Goal: Task Accomplishment & Management: Use online tool/utility

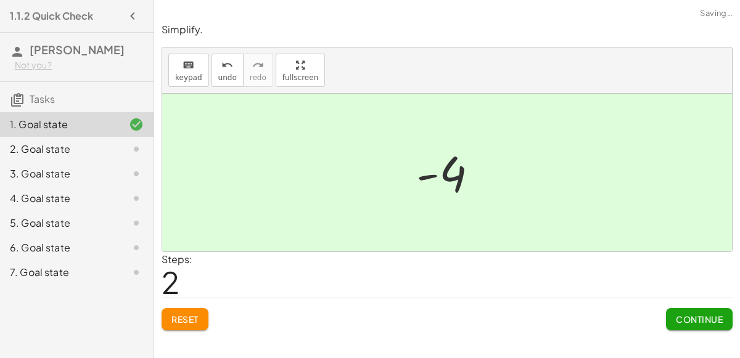
click at [710, 326] on button "Continue" at bounding box center [699, 319] width 67 height 22
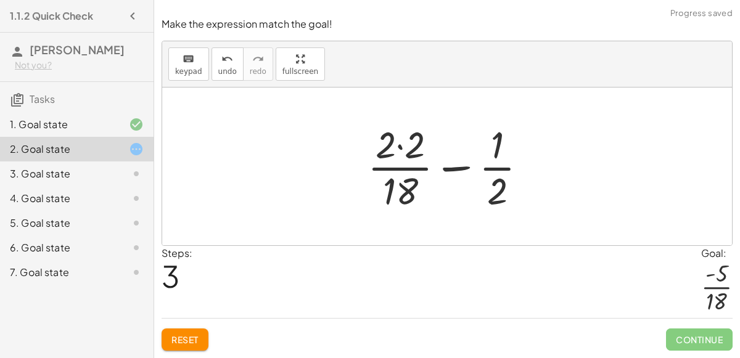
click at [177, 341] on span "Reset" at bounding box center [184, 339] width 27 height 11
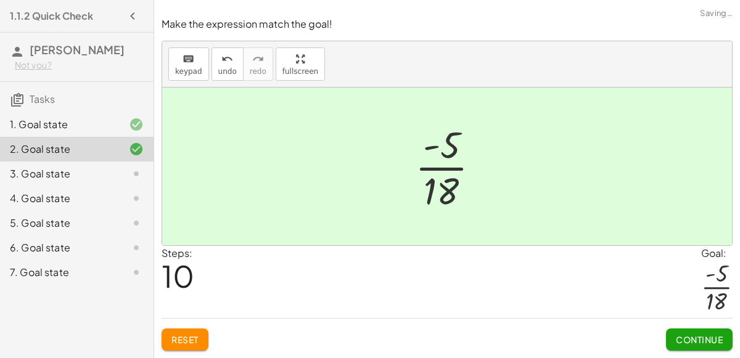
click at [714, 344] on span "Continue" at bounding box center [699, 339] width 47 height 11
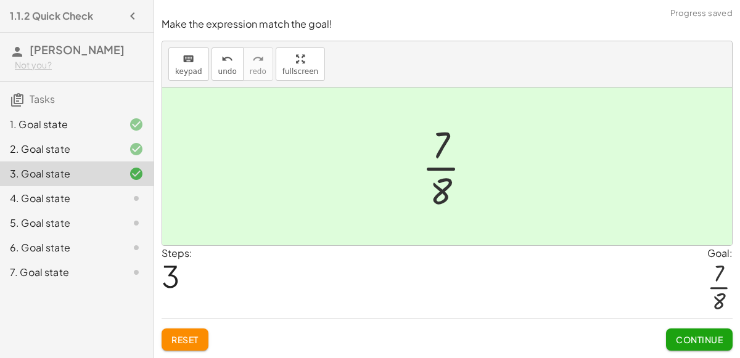
click at [717, 347] on button "Continue" at bounding box center [699, 340] width 67 height 22
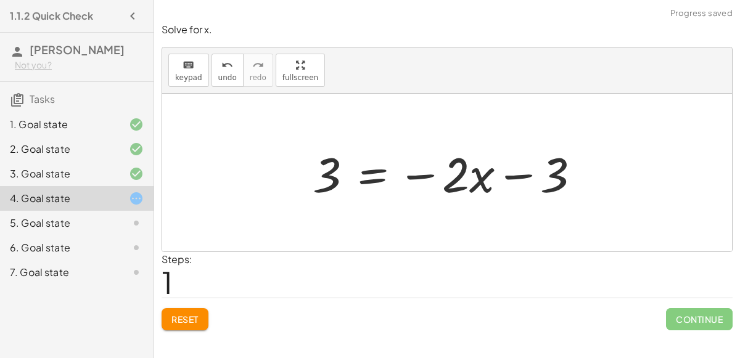
click at [182, 314] on span "Reset" at bounding box center [184, 319] width 27 height 11
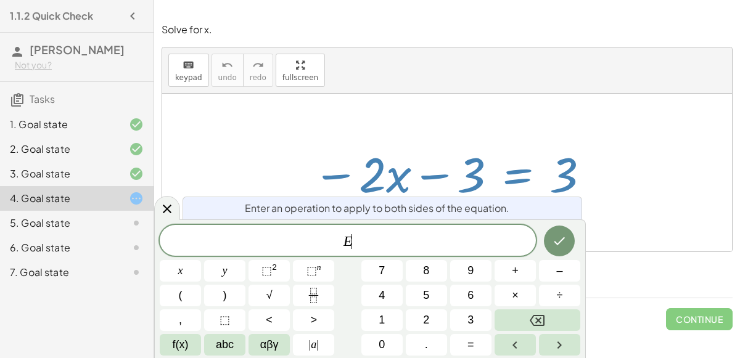
click at [521, 271] on button "+" at bounding box center [515, 271] width 41 height 22
click at [471, 320] on span "3" at bounding box center [470, 320] width 6 height 17
click at [557, 248] on icon "Done" at bounding box center [559, 241] width 15 height 15
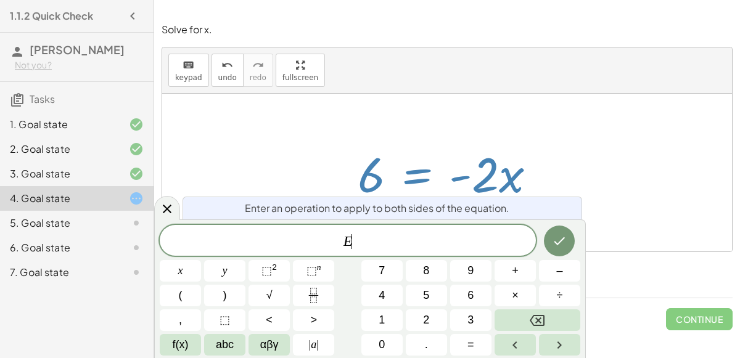
click at [519, 273] on button "+" at bounding box center [515, 271] width 41 height 22
click at [566, 315] on button "Backspace" at bounding box center [538, 321] width 86 height 22
click at [575, 273] on button "–" at bounding box center [559, 271] width 41 height 22
click at [434, 318] on button "2" at bounding box center [426, 321] width 41 height 22
click at [179, 273] on span "x" at bounding box center [180, 271] width 5 height 17
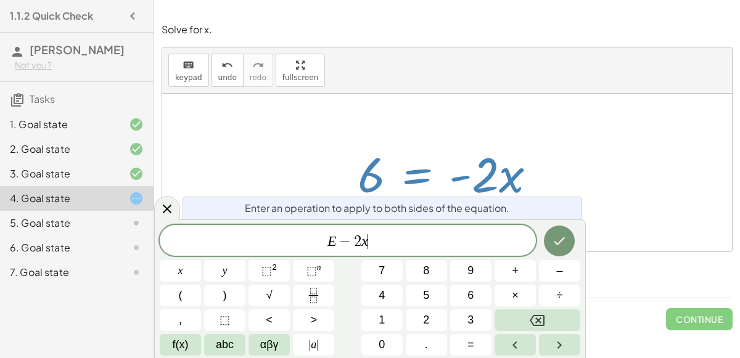
click at [562, 242] on icon "Done" at bounding box center [559, 241] width 15 height 15
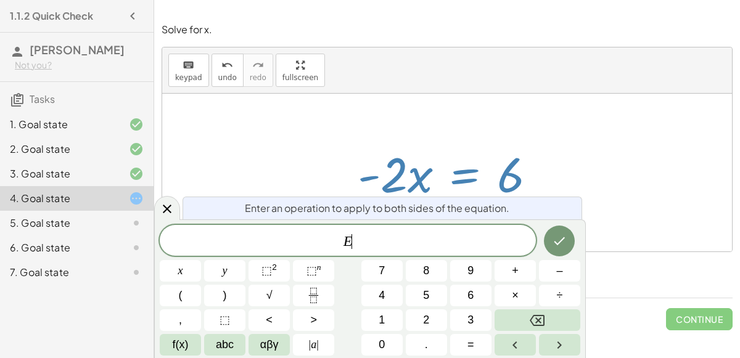
click at [570, 270] on button "–" at bounding box center [559, 271] width 41 height 22
click at [435, 317] on button "2" at bounding box center [426, 321] width 41 height 22
click at [555, 244] on icon "Done" at bounding box center [559, 241] width 15 height 15
click at [323, 296] on button "Fraction" at bounding box center [313, 296] width 41 height 22
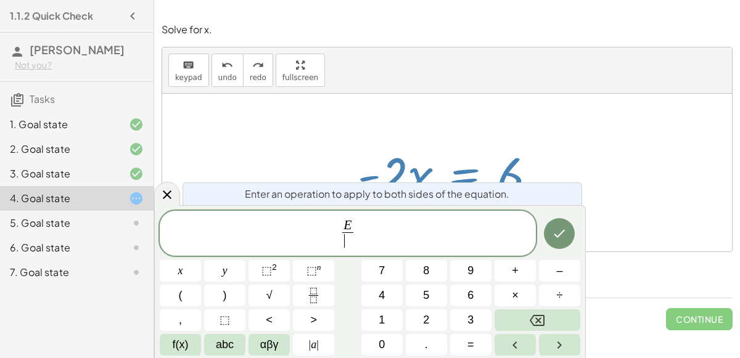
click at [571, 274] on button "–" at bounding box center [559, 271] width 41 height 22
click at [426, 320] on span "2" at bounding box center [426, 320] width 6 height 17
click at [553, 238] on icon "Done" at bounding box center [559, 233] width 15 height 15
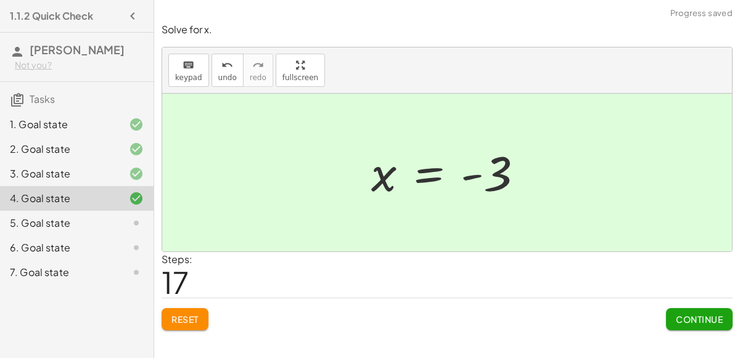
click at [713, 327] on button "Continue" at bounding box center [699, 319] width 67 height 22
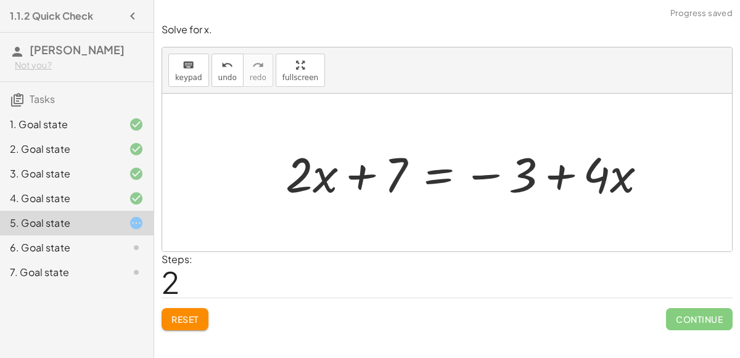
click at [180, 314] on span "Reset" at bounding box center [184, 319] width 27 height 11
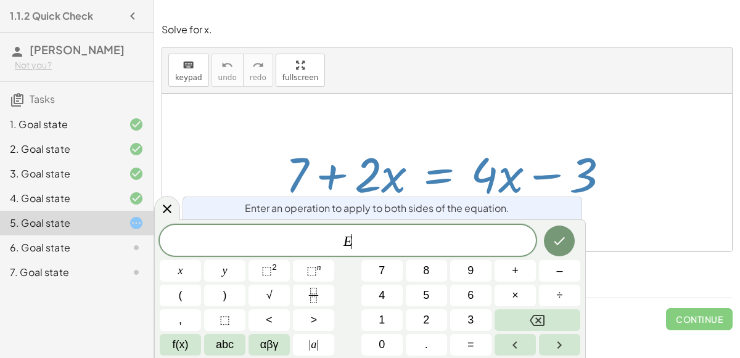
click at [567, 271] on button "–" at bounding box center [559, 271] width 41 height 22
click at [393, 292] on button "4" at bounding box center [381, 296] width 41 height 22
click at [564, 251] on button "Done" at bounding box center [559, 241] width 31 height 31
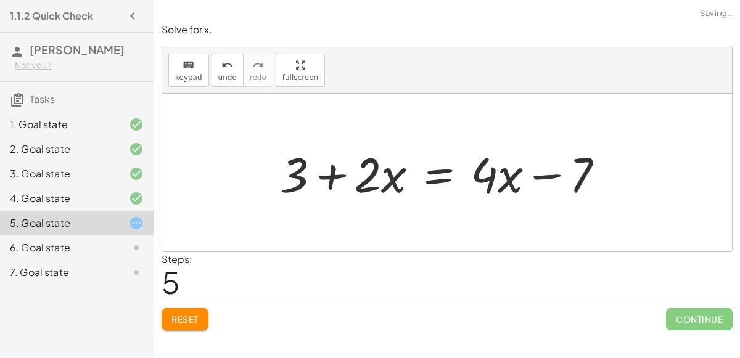
click at [176, 324] on button "Reset" at bounding box center [185, 319] width 47 height 22
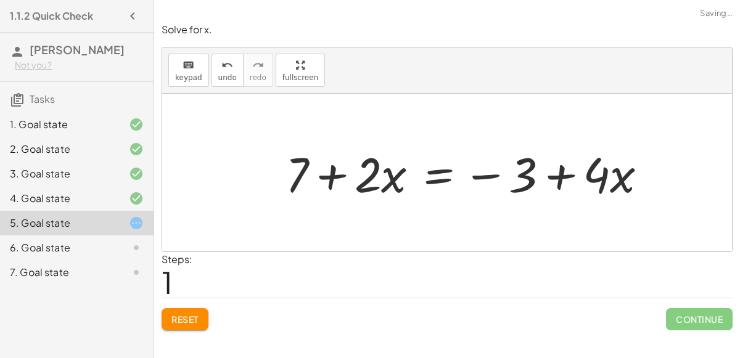
click at [176, 316] on span "Reset" at bounding box center [184, 319] width 27 height 11
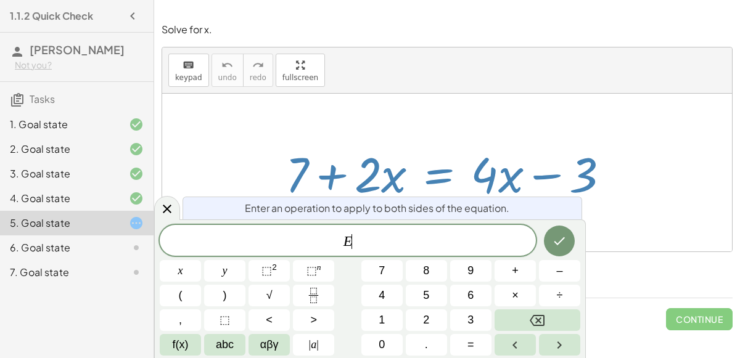
click at [480, 311] on button "3" at bounding box center [470, 321] width 41 height 22
click at [567, 318] on button "Backspace" at bounding box center [538, 321] width 86 height 22
click at [515, 273] on span "+" at bounding box center [515, 271] width 7 height 17
click at [471, 319] on span "3" at bounding box center [470, 320] width 6 height 17
click at [561, 241] on icon "Done" at bounding box center [559, 241] width 15 height 15
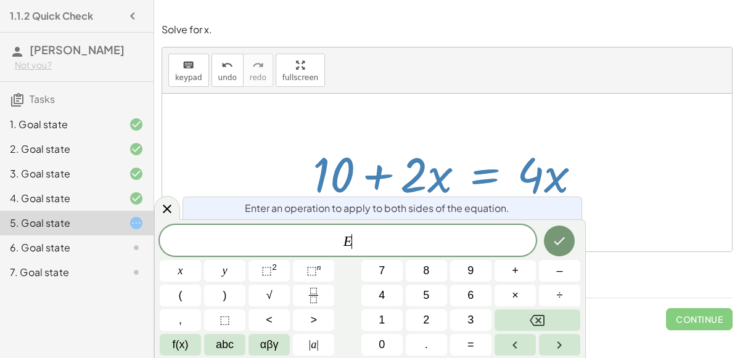
click at [525, 300] on button "×" at bounding box center [515, 296] width 41 height 22
click at [558, 319] on button "Backspace" at bounding box center [538, 321] width 86 height 22
click at [519, 272] on button "+" at bounding box center [515, 271] width 41 height 22
click at [433, 321] on button "2" at bounding box center [426, 321] width 41 height 22
click at [568, 315] on button "Backspace" at bounding box center [538, 321] width 86 height 22
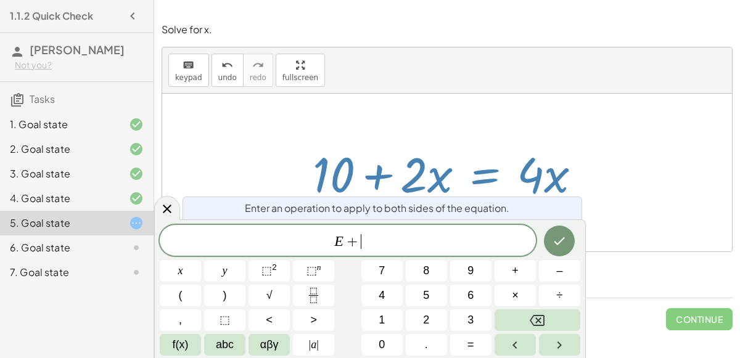
click at [566, 315] on button "Backspace" at bounding box center [538, 321] width 86 height 22
click at [569, 275] on button "–" at bounding box center [559, 271] width 41 height 22
click at [562, 316] on button "Backspace" at bounding box center [538, 321] width 86 height 22
click at [563, 271] on button "–" at bounding box center [559, 271] width 41 height 22
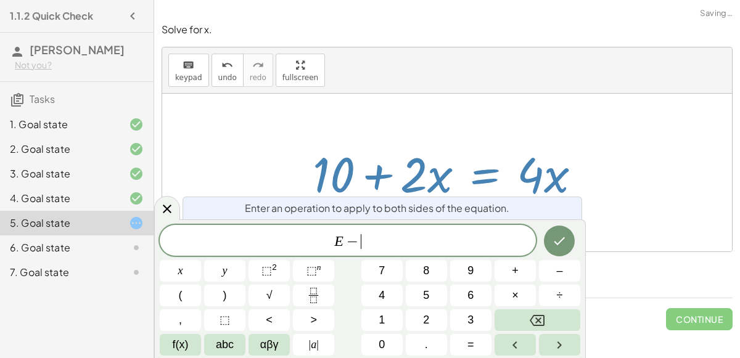
click at [434, 315] on button "2" at bounding box center [426, 321] width 41 height 22
click at [179, 272] on span "x" at bounding box center [180, 271] width 5 height 17
click at [560, 244] on icon "Done" at bounding box center [559, 241] width 15 height 15
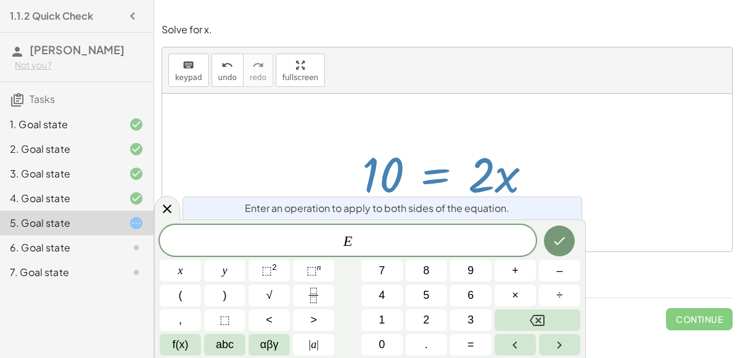
click at [573, 269] on button "–" at bounding box center [559, 271] width 41 height 22
click at [432, 319] on button "2" at bounding box center [426, 321] width 41 height 22
click at [565, 242] on icon "Done" at bounding box center [559, 241] width 15 height 15
click at [568, 271] on button "–" at bounding box center [559, 271] width 41 height 22
click at [440, 320] on button "2" at bounding box center [426, 321] width 41 height 22
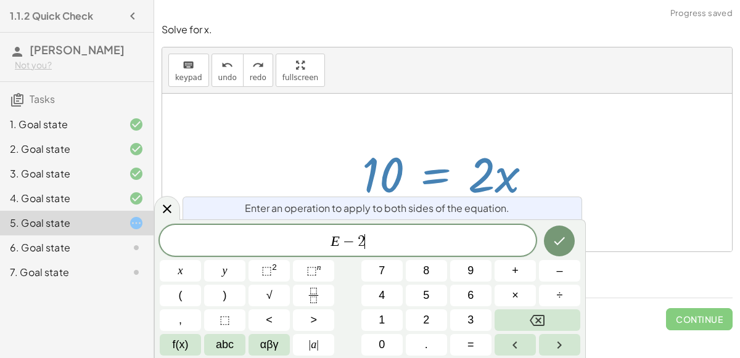
click at [179, 271] on span "x" at bounding box center [180, 271] width 5 height 17
click at [570, 241] on button "Done" at bounding box center [559, 241] width 31 height 31
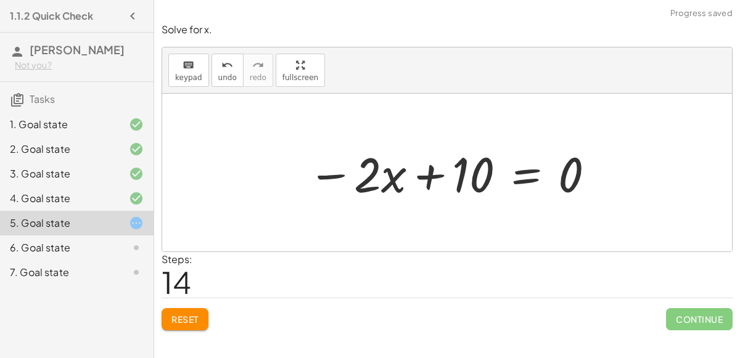
click at [167, 323] on button "Reset" at bounding box center [185, 319] width 47 height 22
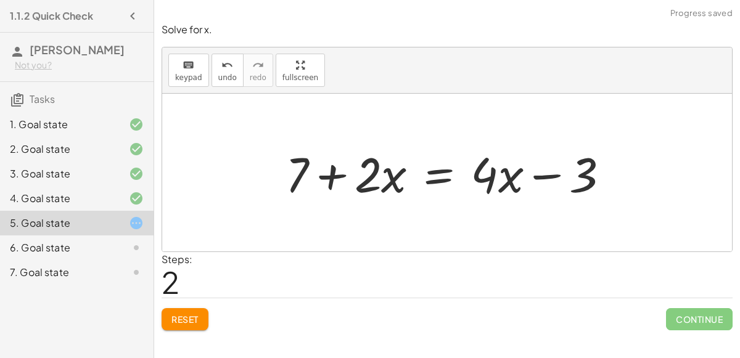
click at [181, 315] on span "Reset" at bounding box center [184, 319] width 27 height 11
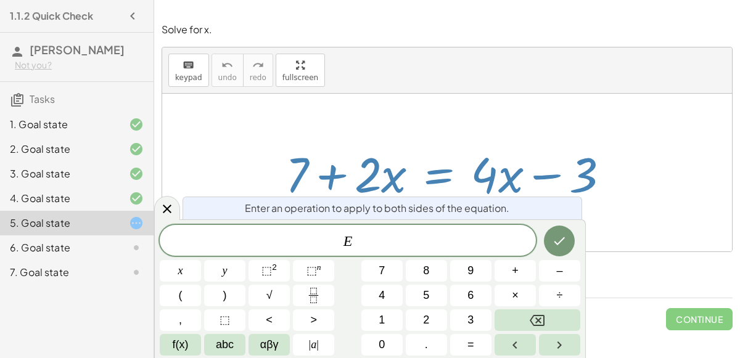
click at [570, 270] on button "–" at bounding box center [559, 271] width 41 height 22
click at [434, 319] on button "2" at bounding box center [426, 321] width 41 height 22
click at [175, 273] on button "x" at bounding box center [180, 271] width 41 height 22
click at [561, 248] on icon "Done" at bounding box center [559, 241] width 15 height 15
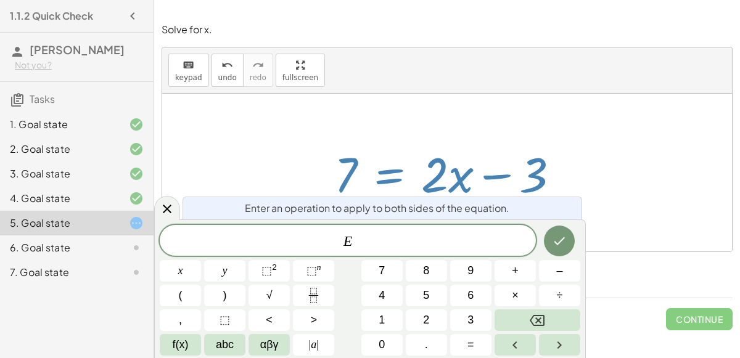
click at [517, 273] on span "+" at bounding box center [515, 271] width 7 height 17
click at [568, 315] on button "Backspace" at bounding box center [538, 321] width 86 height 22
click at [523, 268] on button "+" at bounding box center [515, 271] width 41 height 22
click at [472, 324] on span "3" at bounding box center [470, 320] width 6 height 17
click at [572, 241] on button "Done" at bounding box center [559, 241] width 31 height 31
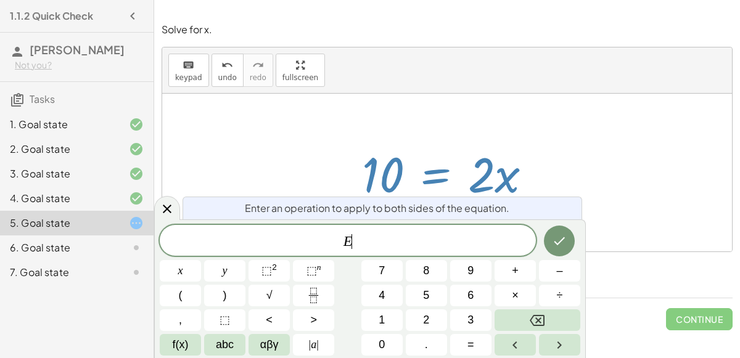
click at [525, 293] on button "×" at bounding box center [515, 296] width 41 height 22
click at [435, 315] on button "2" at bounding box center [426, 321] width 41 height 22
click at [560, 237] on icon "Done" at bounding box center [559, 241] width 15 height 15
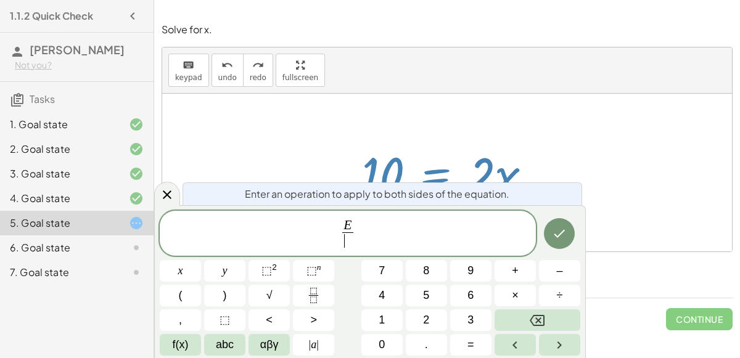
click at [434, 321] on button "2" at bounding box center [426, 321] width 41 height 22
click at [556, 237] on icon "Done" at bounding box center [559, 233] width 15 height 15
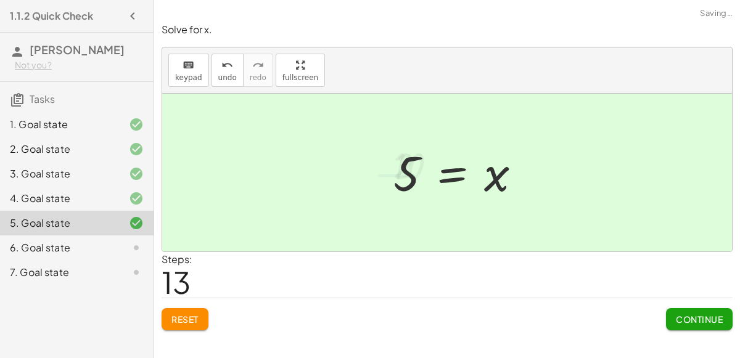
click at [700, 320] on span "Continue" at bounding box center [699, 319] width 47 height 11
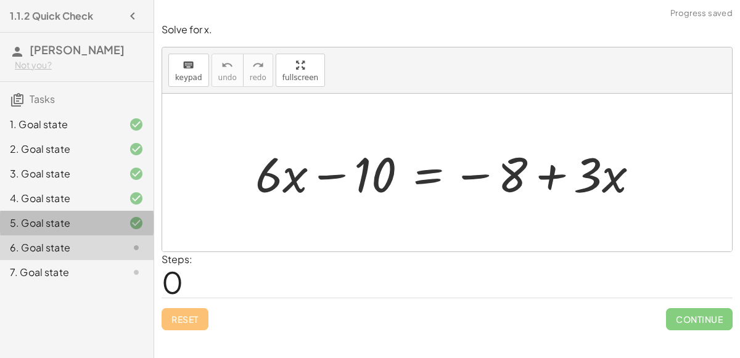
click at [39, 260] on div "5. Goal state" at bounding box center [77, 272] width 154 height 25
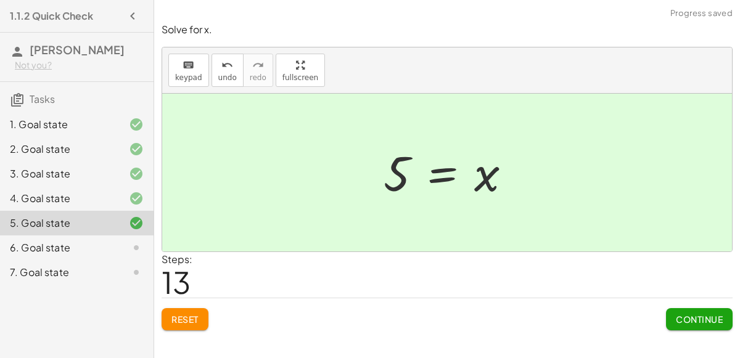
click at [199, 321] on button "Reset" at bounding box center [185, 319] width 47 height 22
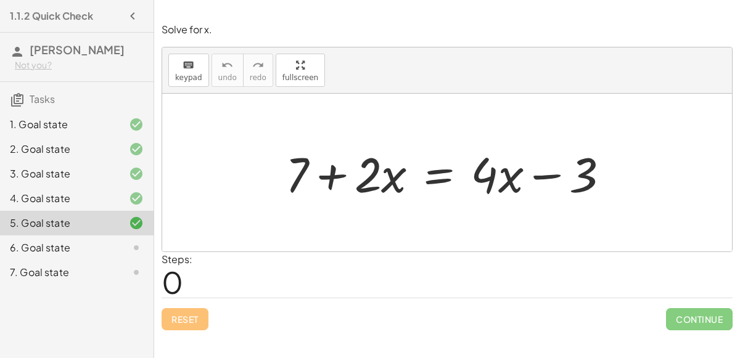
click at [49, 250] on div "6. Goal state" at bounding box center [59, 248] width 99 height 15
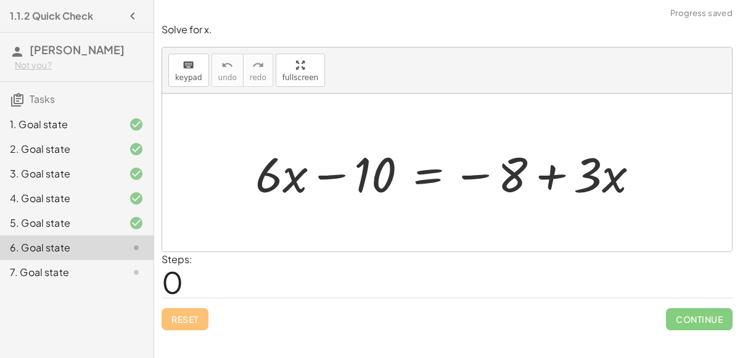
click at [44, 260] on div "5. Goal state" at bounding box center [77, 272] width 154 height 25
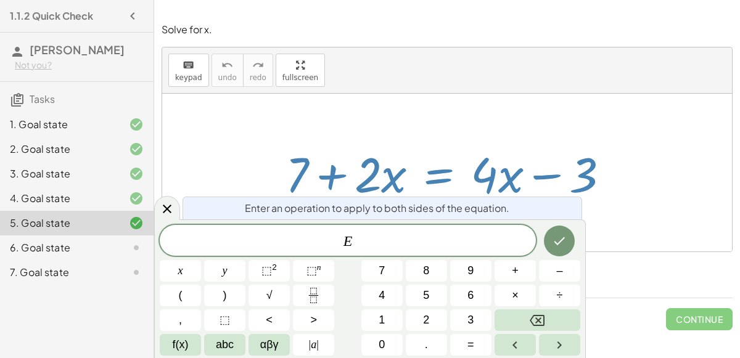
click at [514, 270] on span "+" at bounding box center [515, 271] width 7 height 17
click at [442, 321] on button "2" at bounding box center [426, 321] width 41 height 22
click at [179, 271] on span "x" at bounding box center [180, 271] width 5 height 17
click at [572, 234] on button "Done" at bounding box center [559, 241] width 31 height 31
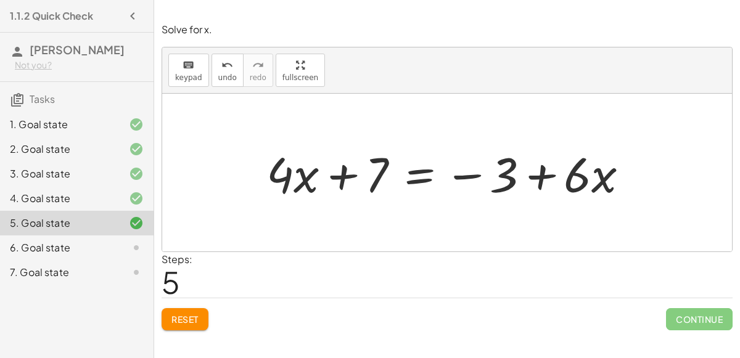
click at [185, 324] on button "Reset" at bounding box center [185, 319] width 47 height 22
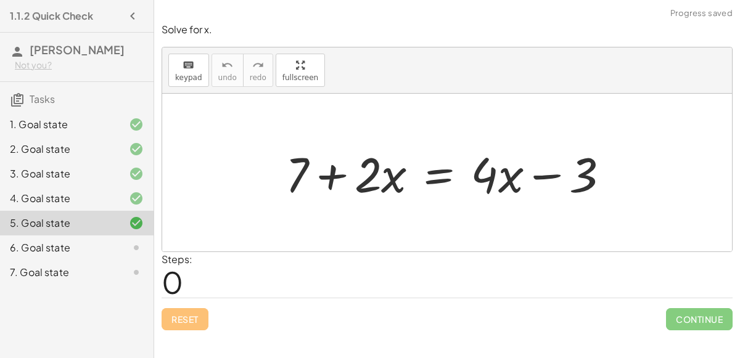
click at [37, 256] on div "6. Goal state" at bounding box center [77, 248] width 154 height 25
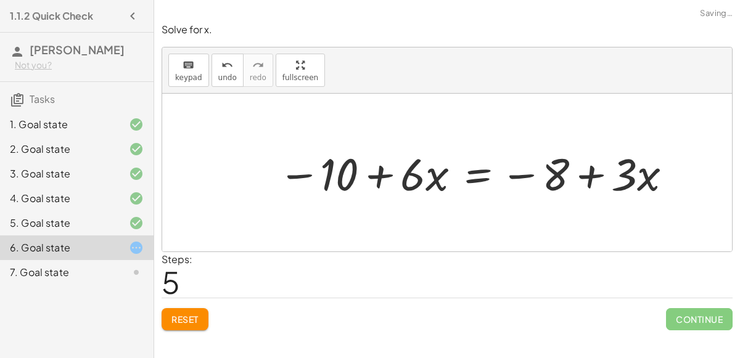
click at [25, 204] on div "4. Goal state" at bounding box center [59, 198] width 99 height 15
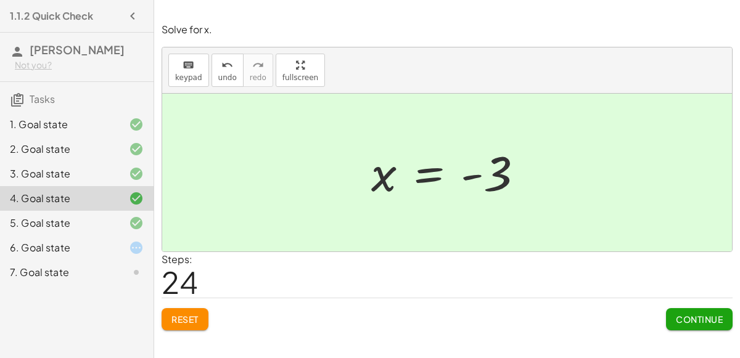
click at [35, 252] on div "6. Goal state" at bounding box center [59, 248] width 99 height 15
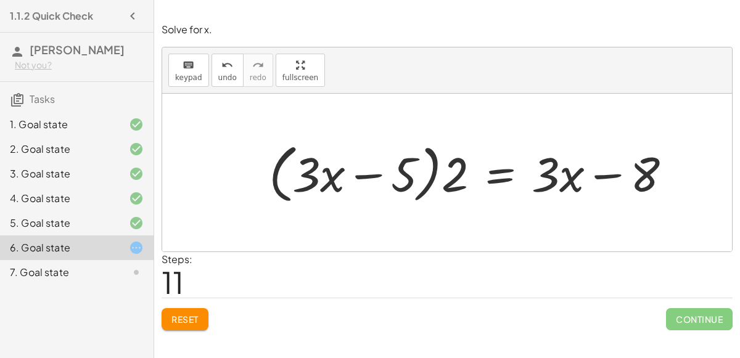
click at [187, 323] on span "Reset" at bounding box center [184, 319] width 27 height 11
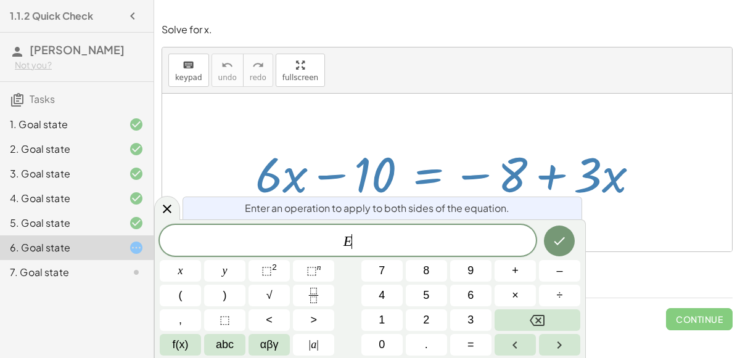
click at [573, 269] on button "–" at bounding box center [559, 271] width 41 height 22
click at [475, 305] on button "6" at bounding box center [470, 296] width 41 height 22
click at [179, 273] on span "x" at bounding box center [180, 271] width 5 height 17
click at [571, 244] on button "Done" at bounding box center [559, 241] width 31 height 31
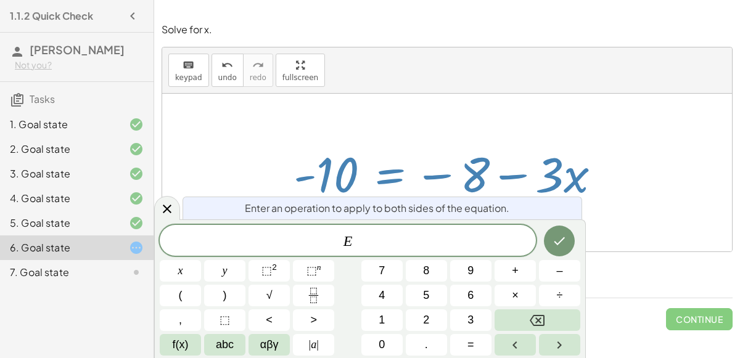
click at [567, 269] on button "–" at bounding box center [559, 271] width 41 height 22
click at [471, 320] on span "3" at bounding box center [470, 320] width 6 height 17
click at [174, 275] on button "x" at bounding box center [180, 271] width 41 height 22
click at [564, 228] on button "Done" at bounding box center [559, 241] width 31 height 31
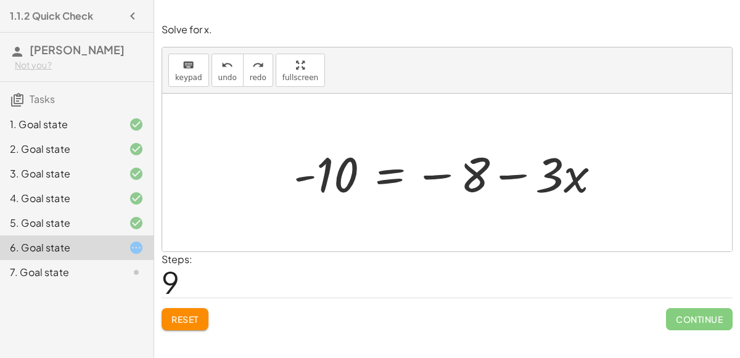
click at [432, 178] on div at bounding box center [451, 173] width 329 height 64
drag, startPoint x: 432, startPoint y: 178, endPoint x: 535, endPoint y: 177, distance: 103.0
click at [535, 177] on div at bounding box center [451, 173] width 329 height 64
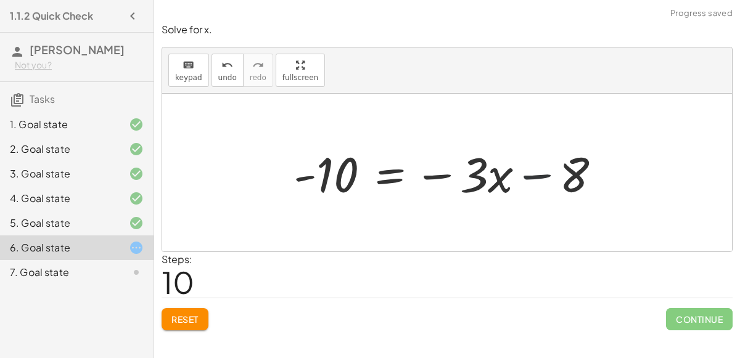
click at [527, 178] on div at bounding box center [451, 173] width 329 height 64
click at [323, 183] on div at bounding box center [451, 173] width 329 height 64
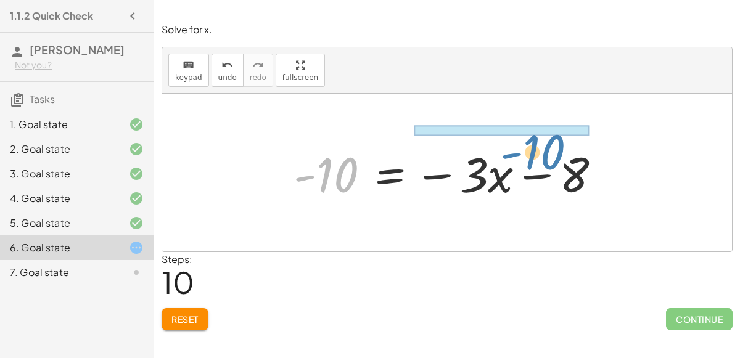
drag, startPoint x: 323, startPoint y: 183, endPoint x: 524, endPoint y: 150, distance: 203.7
click at [524, 150] on div at bounding box center [451, 173] width 329 height 64
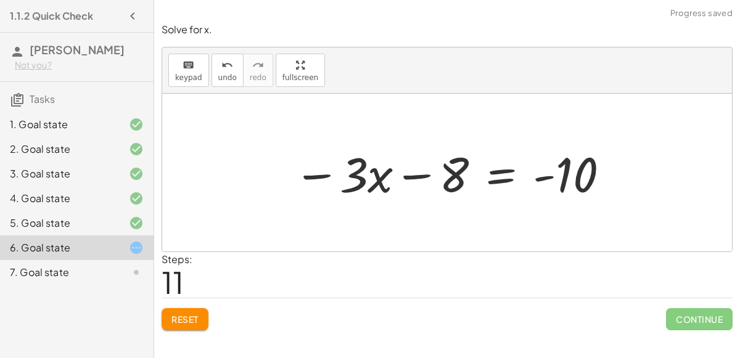
click at [418, 173] on div at bounding box center [451, 173] width 329 height 64
click at [527, 182] on div at bounding box center [451, 173] width 329 height 64
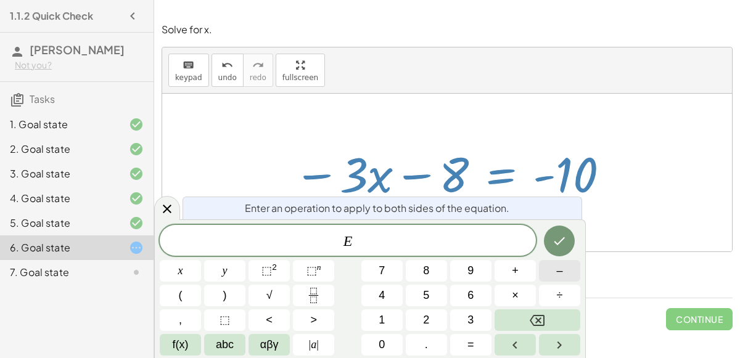
click at [554, 274] on button "–" at bounding box center [559, 271] width 41 height 22
click at [461, 316] on button "3" at bounding box center [470, 321] width 41 height 22
click at [571, 242] on button "Done" at bounding box center [559, 241] width 31 height 31
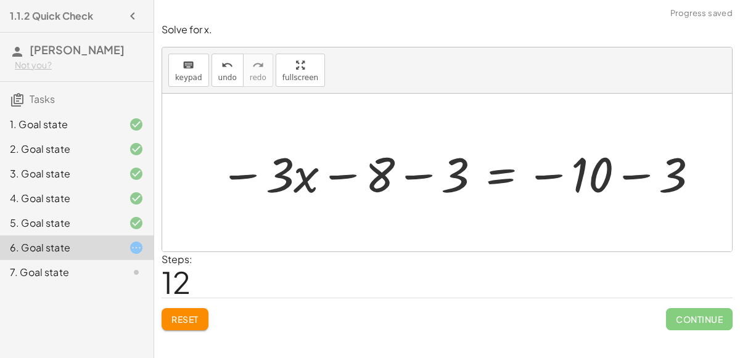
click at [345, 171] on div at bounding box center [459, 173] width 493 height 64
click at [420, 187] on div at bounding box center [459, 173] width 493 height 64
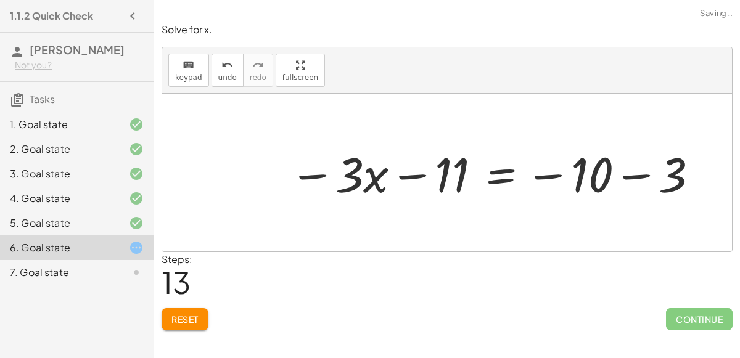
click at [416, 176] on div at bounding box center [494, 173] width 423 height 64
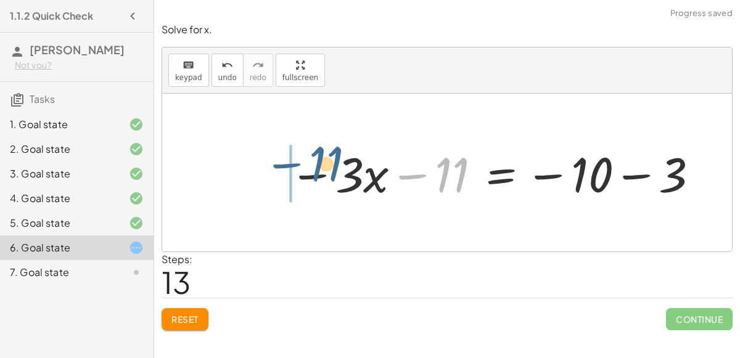
drag, startPoint x: 444, startPoint y: 179, endPoint x: 319, endPoint y: 169, distance: 125.0
click at [319, 169] on div at bounding box center [494, 173] width 423 height 64
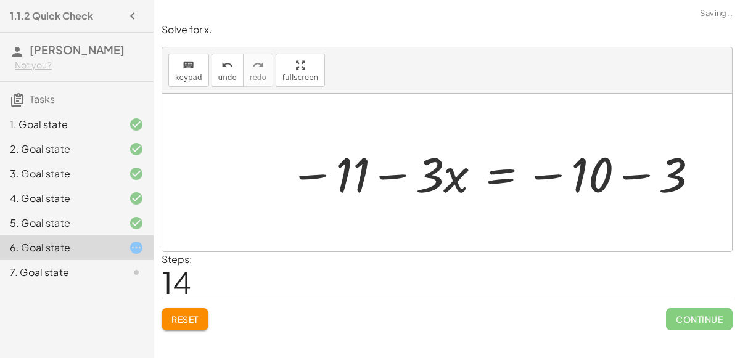
click at [377, 178] on div at bounding box center [494, 173] width 423 height 64
click at [625, 182] on div at bounding box center [494, 173] width 423 height 64
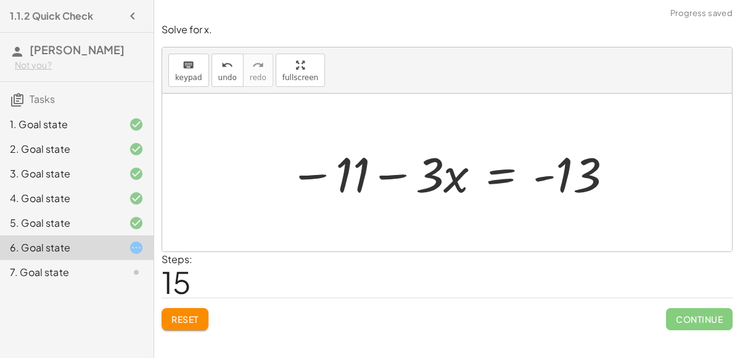
click at [555, 175] on div at bounding box center [451, 173] width 337 height 64
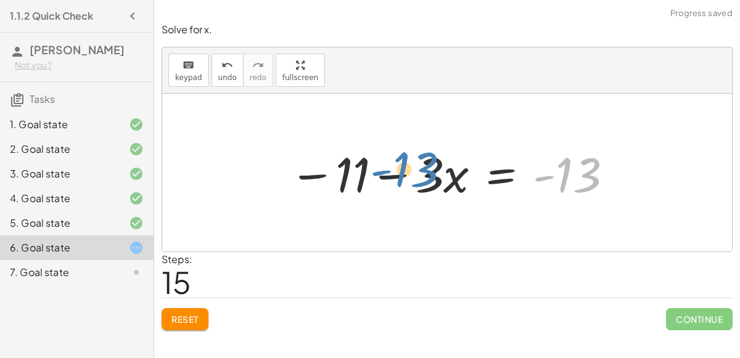
drag, startPoint x: 590, startPoint y: 176, endPoint x: 436, endPoint y: 183, distance: 153.7
click at [436, 183] on div at bounding box center [451, 173] width 337 height 64
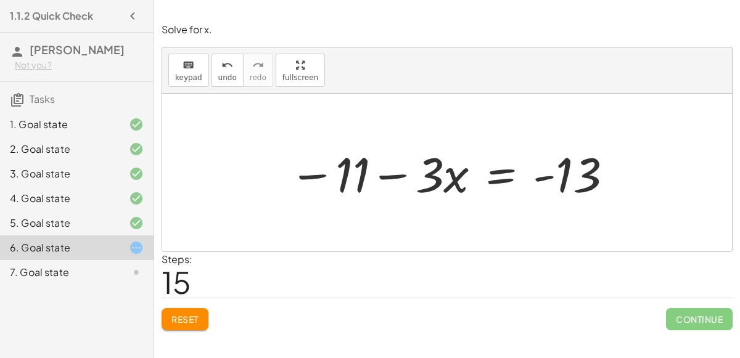
click at [436, 183] on div at bounding box center [451, 173] width 337 height 64
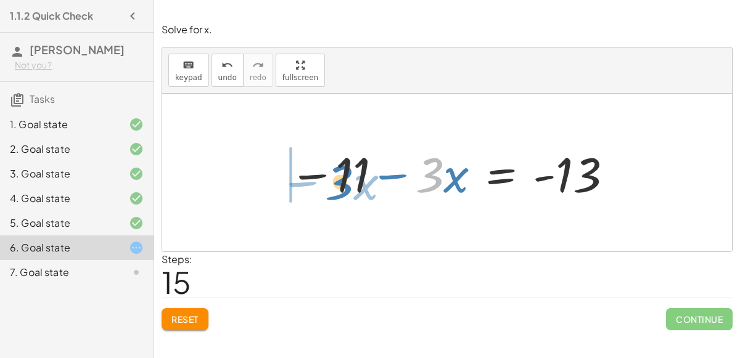
drag, startPoint x: 435, startPoint y: 183, endPoint x: 339, endPoint y: 181, distance: 95.6
click at [339, 181] on div at bounding box center [451, 173] width 337 height 64
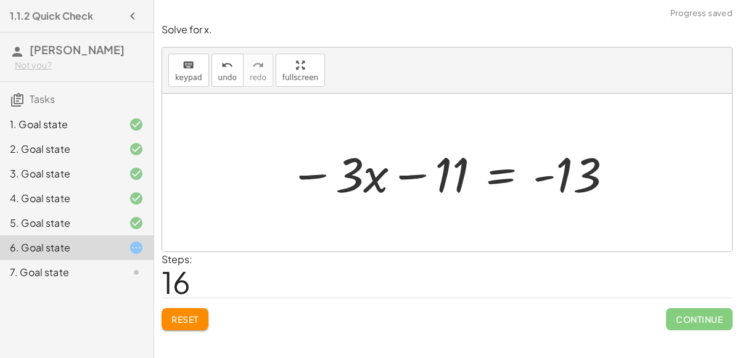
click at [403, 174] on div at bounding box center [451, 173] width 337 height 64
click at [202, 315] on button "Reset" at bounding box center [185, 319] width 47 height 22
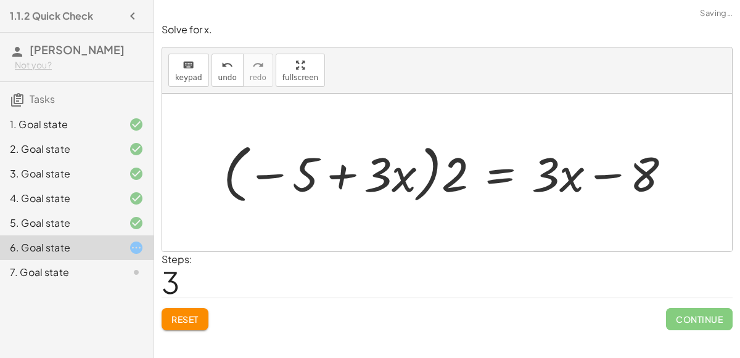
click at [177, 327] on button "Reset" at bounding box center [185, 319] width 47 height 22
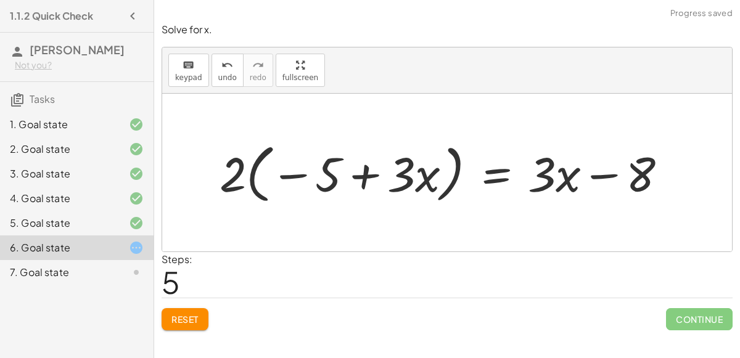
click at [165, 182] on div at bounding box center [447, 173] width 570 height 158
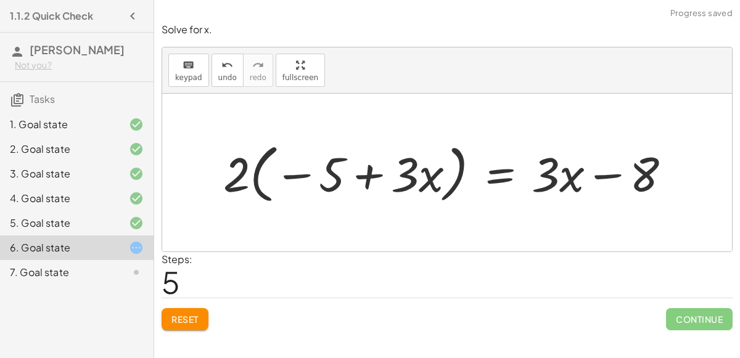
click at [68, 276] on div "7. Goal state" at bounding box center [59, 272] width 99 height 15
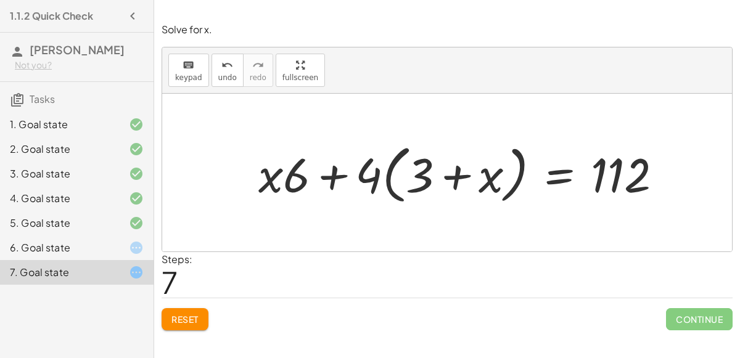
click at [182, 319] on span "Reset" at bounding box center [184, 319] width 27 height 11
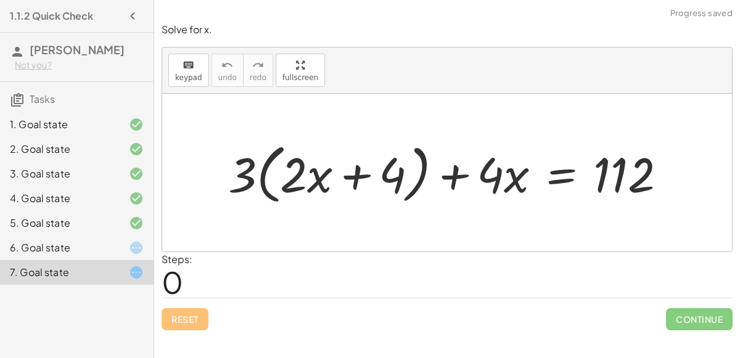
click at [88, 253] on div "6. Goal state" at bounding box center [59, 248] width 99 height 15
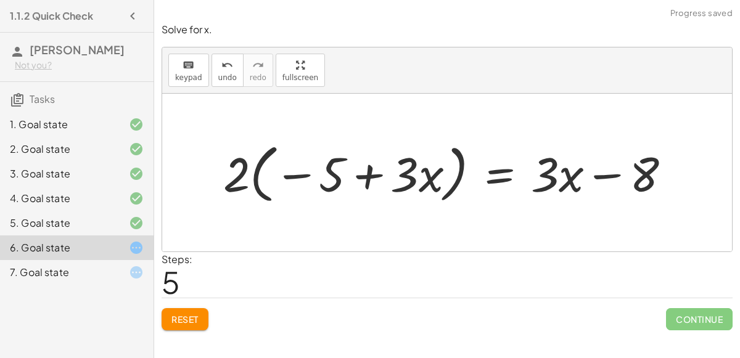
click at [183, 321] on span "Reset" at bounding box center [184, 319] width 27 height 11
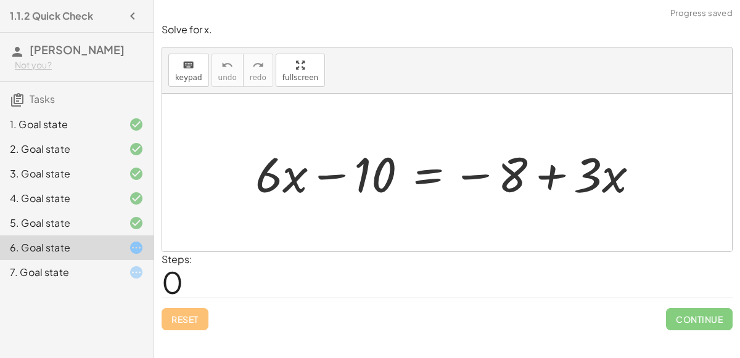
click at [30, 225] on div "5. Goal state" at bounding box center [59, 223] width 99 height 15
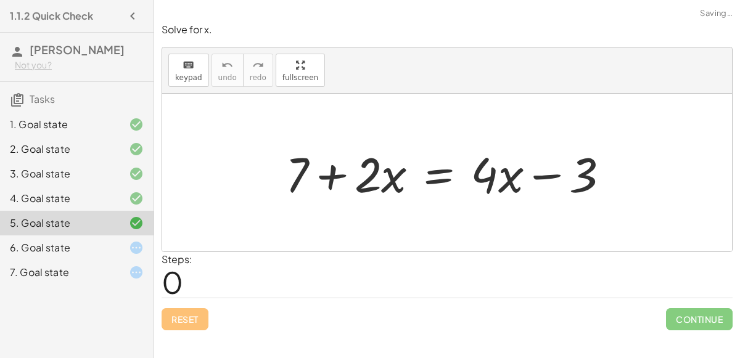
click at [26, 244] on div "6. Goal state" at bounding box center [59, 248] width 99 height 15
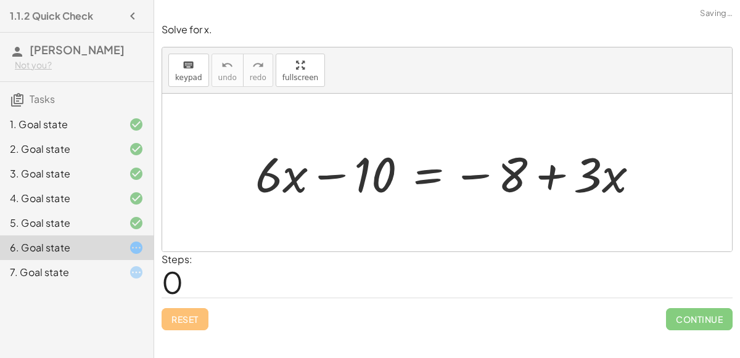
click at [51, 229] on div "5. Goal state" at bounding box center [59, 223] width 99 height 15
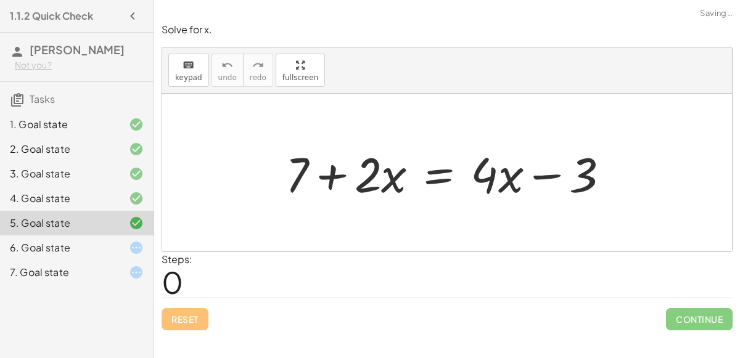
click at [33, 195] on div "4. Goal state" at bounding box center [59, 198] width 99 height 15
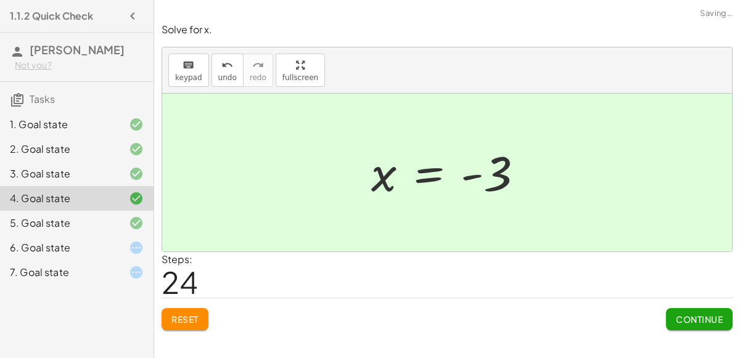
click at [30, 226] on div "5. Goal state" at bounding box center [59, 223] width 99 height 15
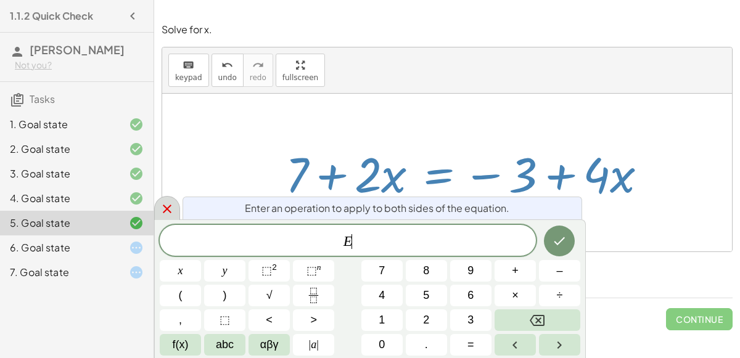
click at [164, 215] on icon at bounding box center [167, 209] width 15 height 15
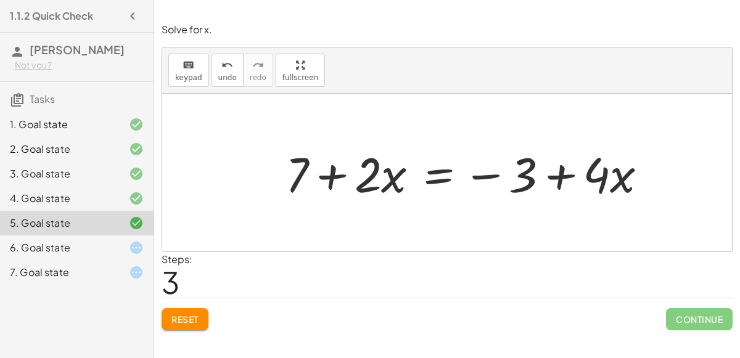
click at [41, 242] on div "6. Goal state" at bounding box center [59, 248] width 99 height 15
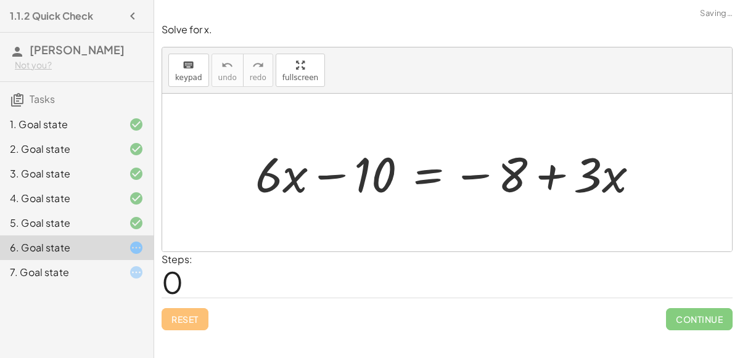
click at [35, 274] on div "7. Goal state" at bounding box center [59, 272] width 99 height 15
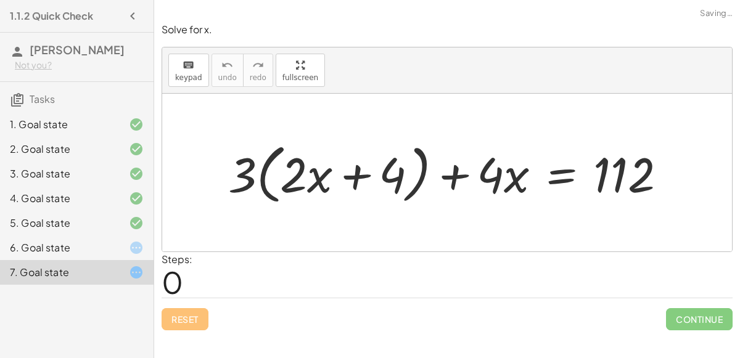
click at [33, 225] on div "5. Goal state" at bounding box center [59, 223] width 99 height 15
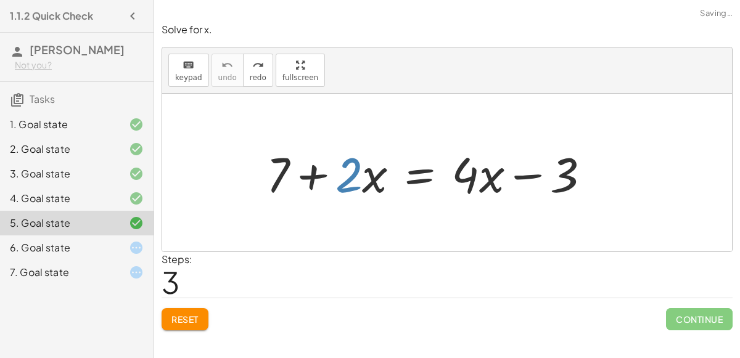
click at [181, 323] on span "Reset" at bounding box center [184, 319] width 27 height 11
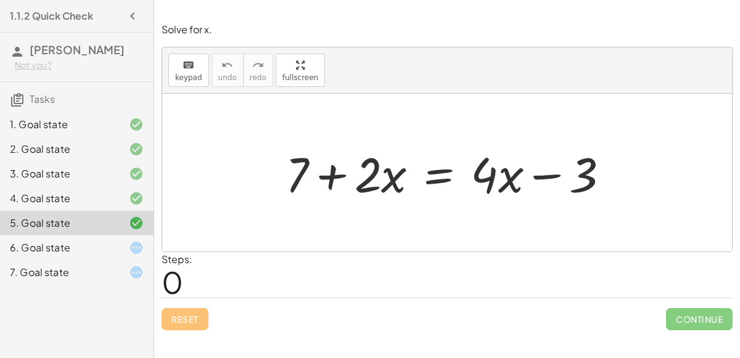
click at [39, 244] on div "6. Goal state" at bounding box center [59, 248] width 99 height 15
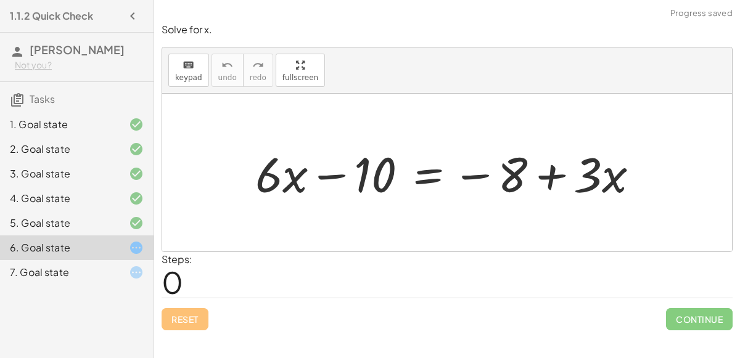
click at [39, 270] on div "7. Goal state" at bounding box center [59, 272] width 99 height 15
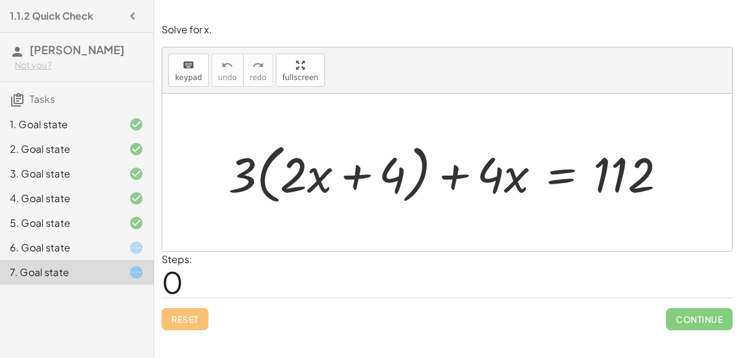
click at [135, 242] on icon at bounding box center [136, 248] width 15 height 15
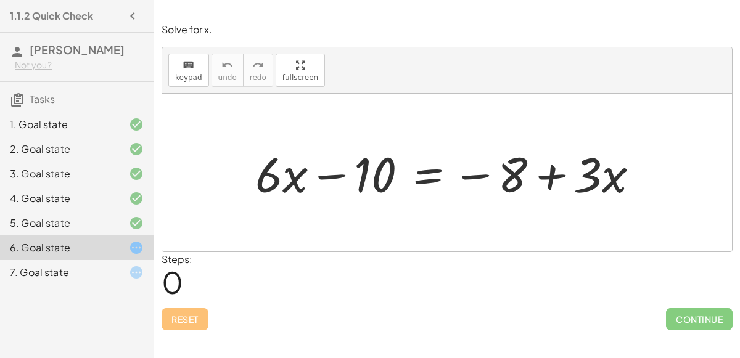
click at [428, 164] on div at bounding box center [452, 173] width 406 height 64
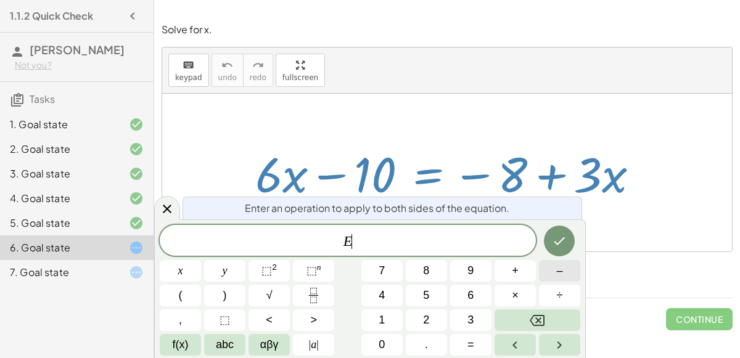
click at [554, 276] on button "–" at bounding box center [559, 271] width 41 height 22
click at [484, 327] on button "3" at bounding box center [470, 321] width 41 height 22
click at [561, 234] on icon "Done" at bounding box center [559, 241] width 15 height 15
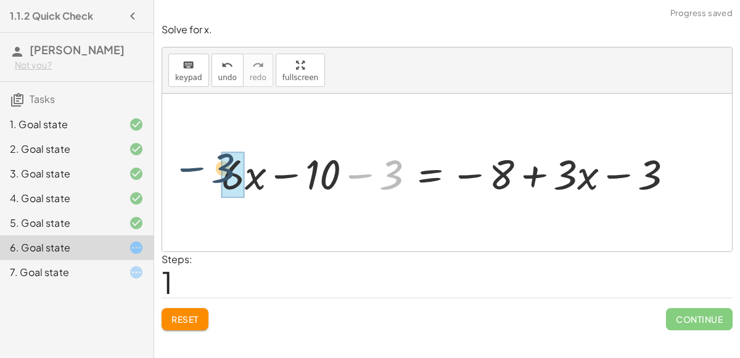
drag, startPoint x: 385, startPoint y: 173, endPoint x: 218, endPoint y: 169, distance: 167.2
click at [218, 169] on div at bounding box center [452, 173] width 474 height 54
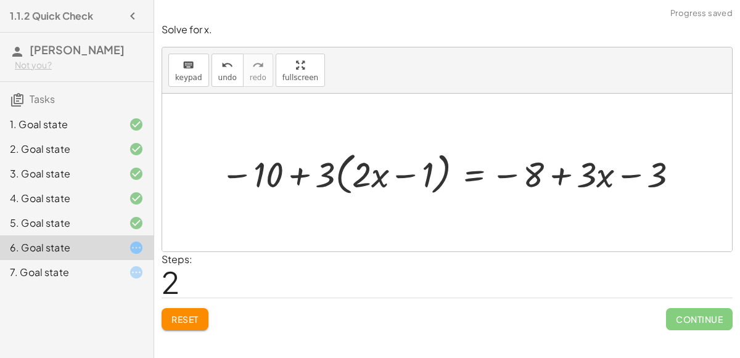
click at [300, 169] on div at bounding box center [452, 173] width 474 height 52
click at [406, 175] on div at bounding box center [452, 173] width 474 height 52
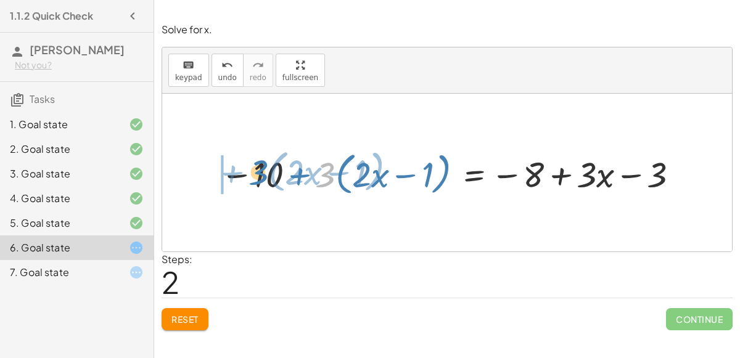
drag, startPoint x: 330, startPoint y: 173, endPoint x: 264, endPoint y: 172, distance: 66.0
click at [264, 172] on div at bounding box center [452, 173] width 474 height 52
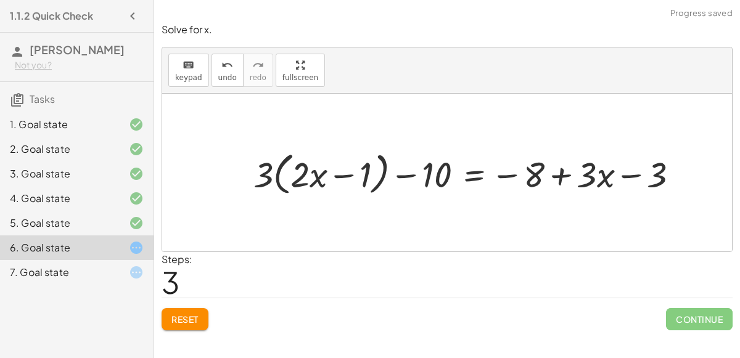
click at [345, 176] on div at bounding box center [471, 173] width 448 height 52
click at [205, 310] on button "Reset" at bounding box center [185, 319] width 47 height 22
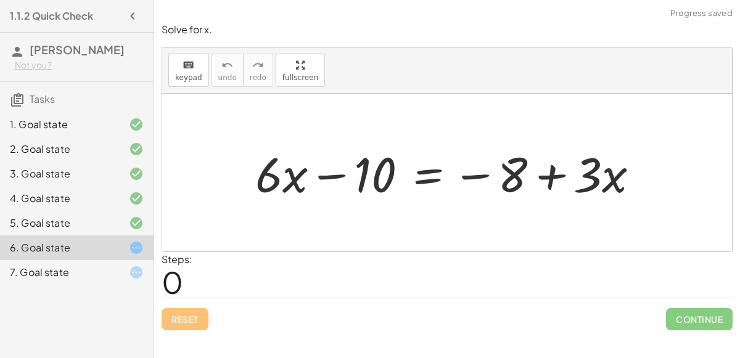
click at [52, 224] on div "5. Goal state" at bounding box center [59, 223] width 99 height 15
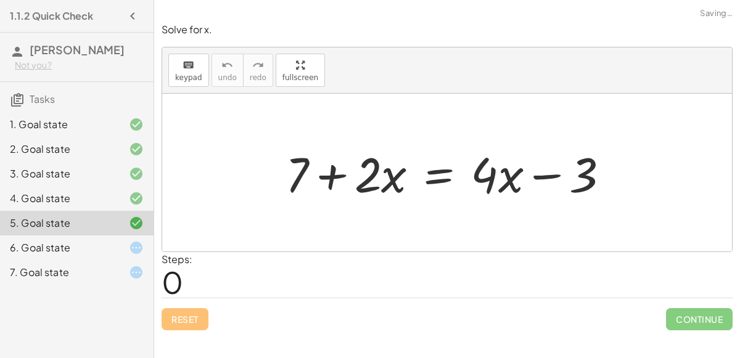
click at [67, 249] on div "6. Goal state" at bounding box center [59, 248] width 99 height 15
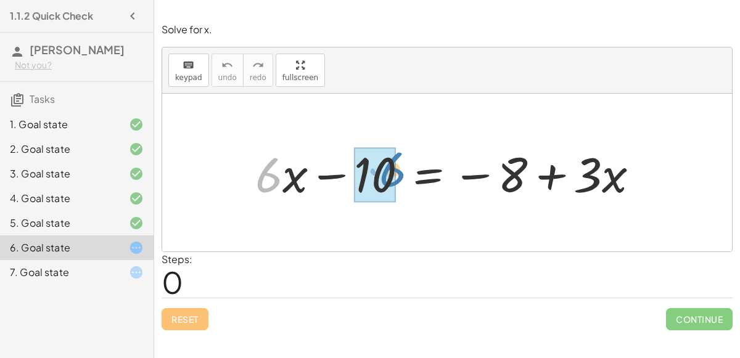
drag, startPoint x: 255, startPoint y: 184, endPoint x: 374, endPoint y: 178, distance: 119.8
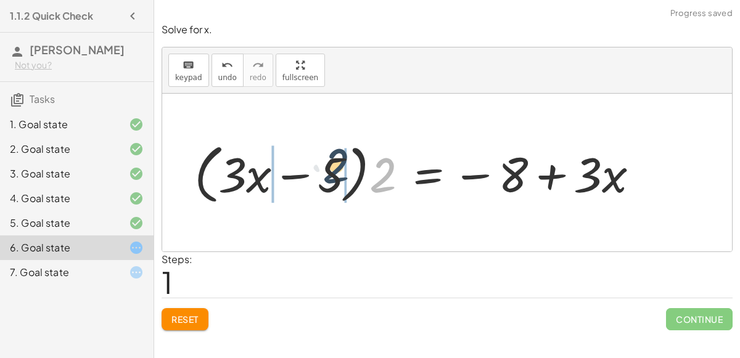
drag, startPoint x: 389, startPoint y: 187, endPoint x: 324, endPoint y: 183, distance: 64.3
click at [324, 183] on div at bounding box center [421, 173] width 467 height 71
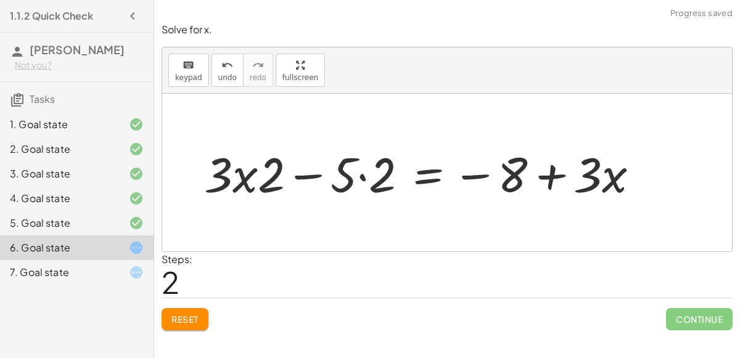
click at [361, 181] on div at bounding box center [426, 173] width 457 height 64
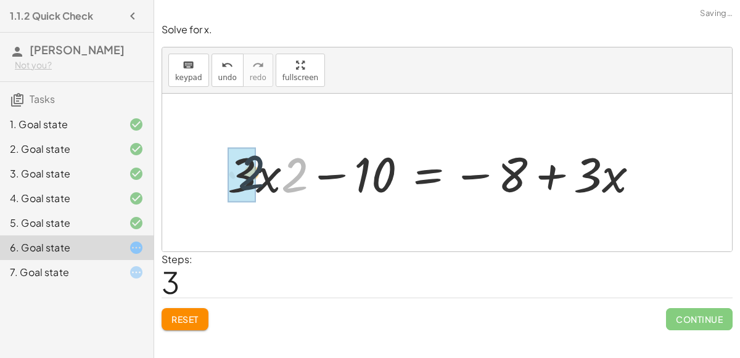
drag, startPoint x: 300, startPoint y: 179, endPoint x: 229, endPoint y: 176, distance: 71.0
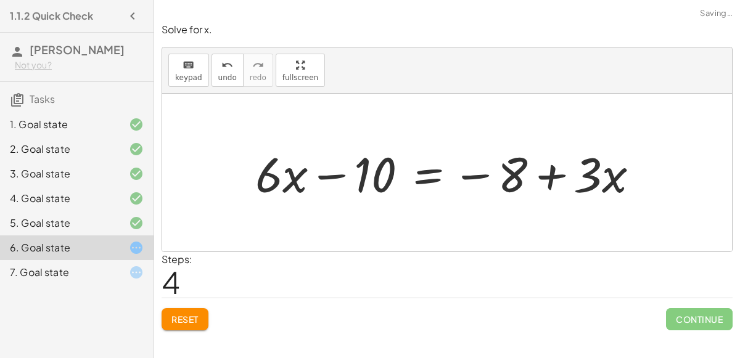
click at [321, 179] on div at bounding box center [452, 173] width 406 height 64
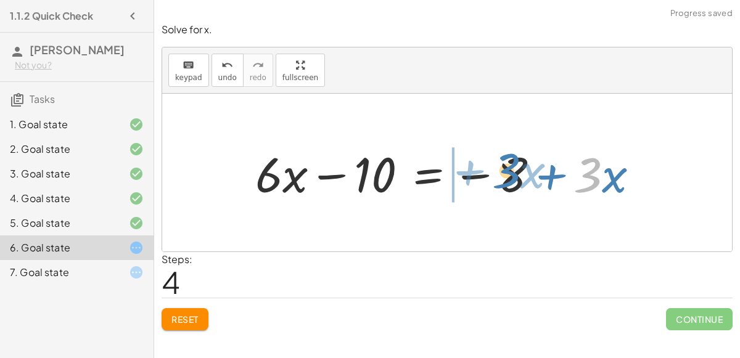
drag, startPoint x: 583, startPoint y: 177, endPoint x: 497, endPoint y: 171, distance: 86.6
click at [497, 171] on div at bounding box center [452, 173] width 406 height 64
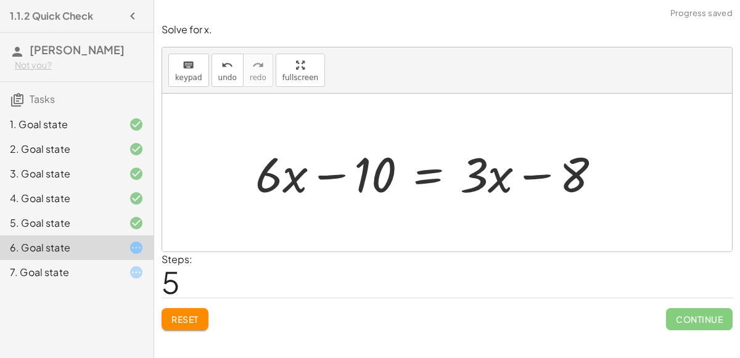
click at [534, 177] on div at bounding box center [433, 173] width 368 height 64
click at [207, 311] on button "Reset" at bounding box center [185, 319] width 47 height 22
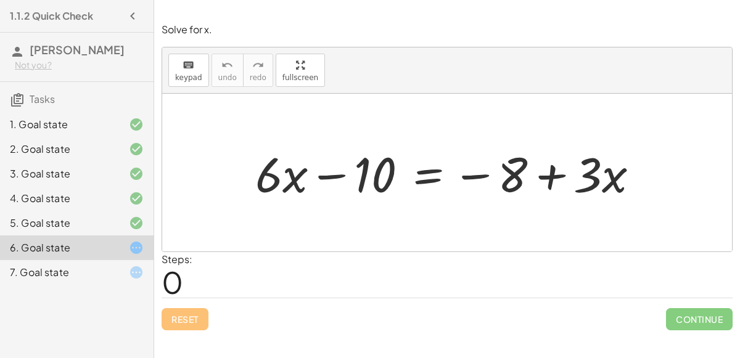
click at [407, 173] on div at bounding box center [452, 173] width 406 height 64
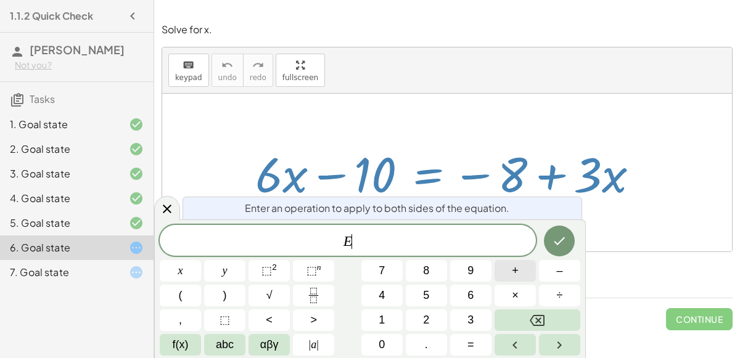
click at [523, 275] on button "+" at bounding box center [515, 271] width 41 height 22
click at [391, 319] on button "1" at bounding box center [381, 321] width 41 height 22
click at [384, 343] on span "0" at bounding box center [382, 345] width 6 height 17
click at [563, 233] on button "Done" at bounding box center [559, 241] width 31 height 31
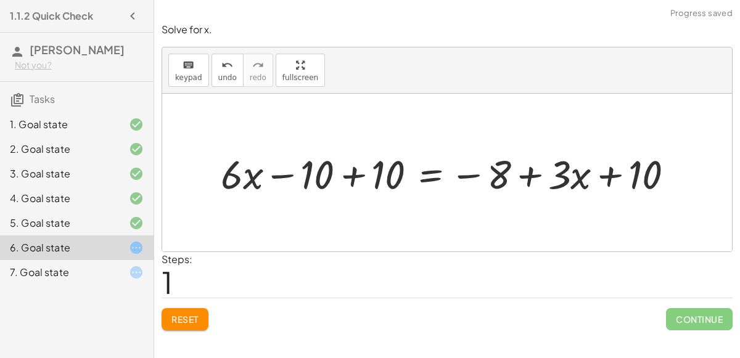
click at [347, 179] on div at bounding box center [452, 173] width 475 height 52
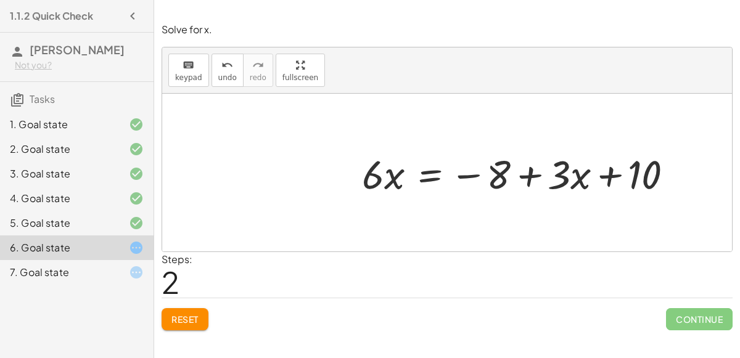
click at [614, 179] on div at bounding box center [523, 173] width 334 height 52
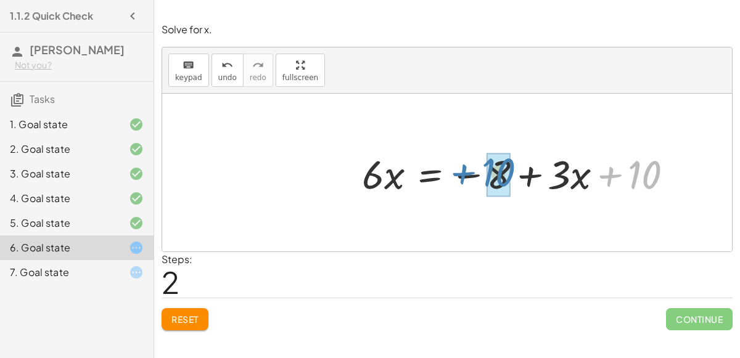
drag, startPoint x: 656, startPoint y: 175, endPoint x: 511, endPoint y: 174, distance: 145.6
click at [511, 174] on div at bounding box center [523, 173] width 334 height 52
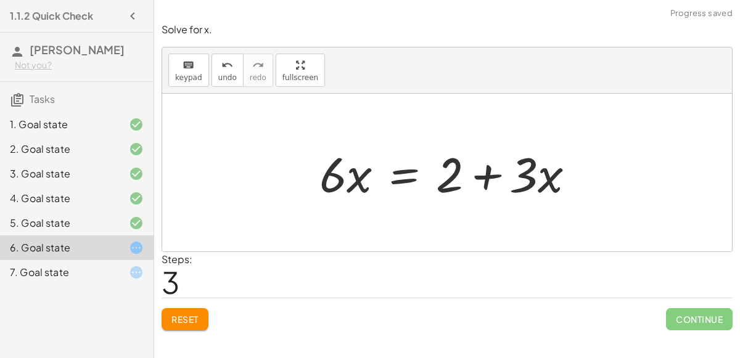
click at [406, 179] on div at bounding box center [452, 173] width 278 height 64
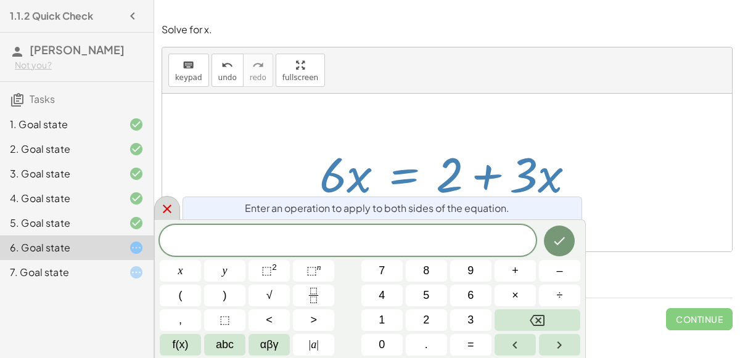
click at [175, 218] on div at bounding box center [167, 208] width 26 height 24
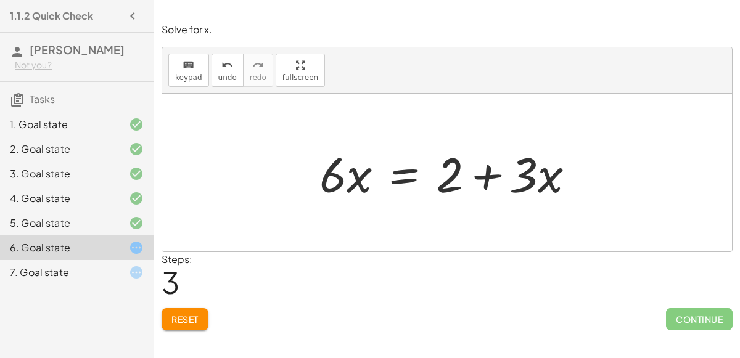
click at [393, 172] on div at bounding box center [452, 173] width 278 height 64
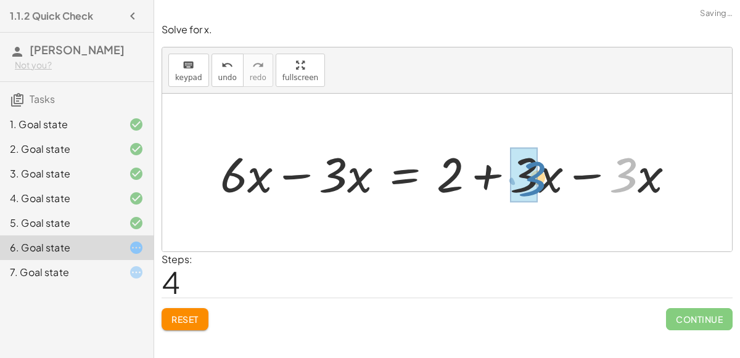
drag, startPoint x: 633, startPoint y: 183, endPoint x: 522, endPoint y: 191, distance: 111.3
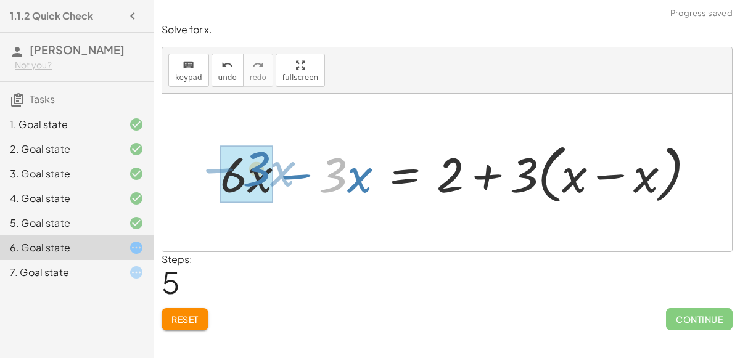
drag, startPoint x: 329, startPoint y: 173, endPoint x: 250, endPoint y: 168, distance: 79.1
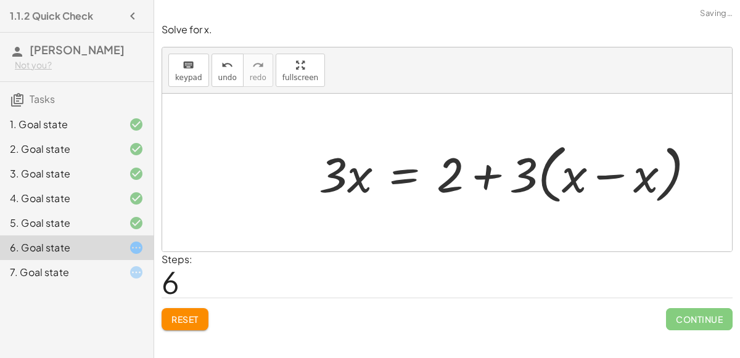
click at [609, 175] on div at bounding box center [512, 173] width 398 height 71
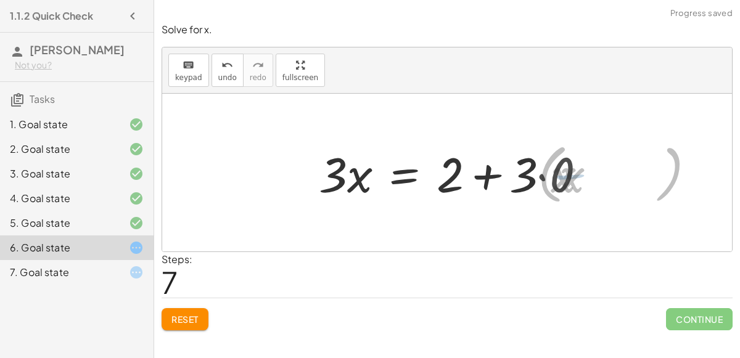
click at [521, 170] on div at bounding box center [457, 173] width 289 height 64
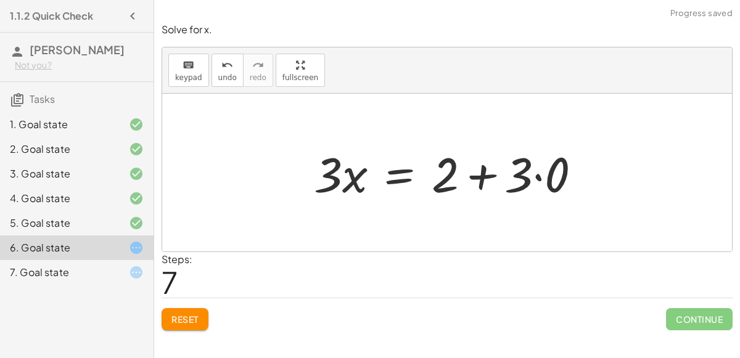
click at [534, 181] on div at bounding box center [452, 173] width 289 height 64
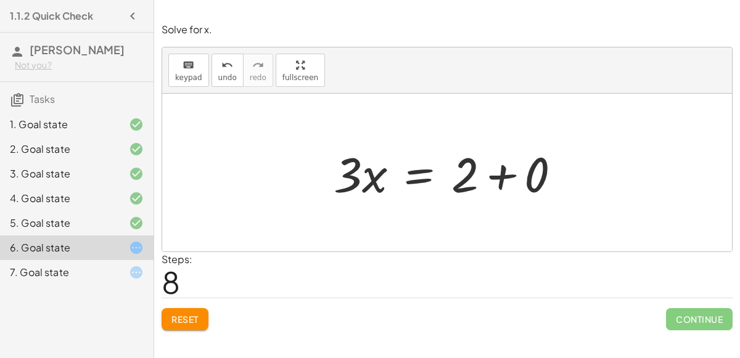
click at [524, 182] on div at bounding box center [451, 173] width 249 height 64
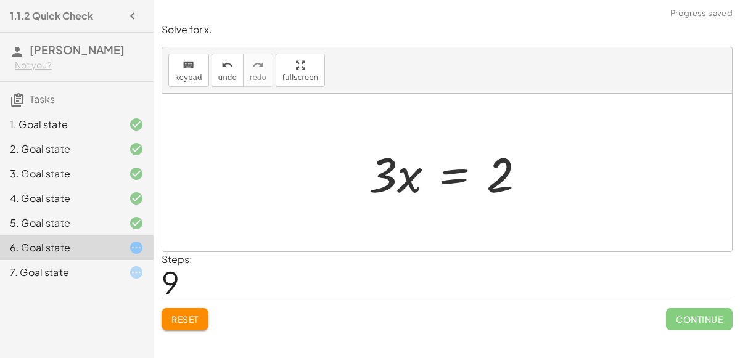
click at [450, 179] on div at bounding box center [452, 173] width 179 height 64
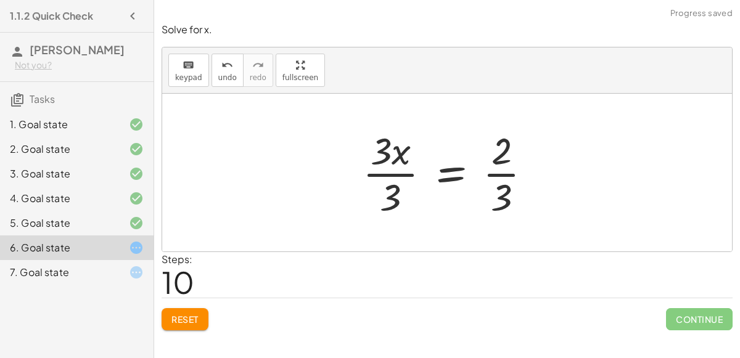
click at [404, 175] on div at bounding box center [451, 172] width 191 height 95
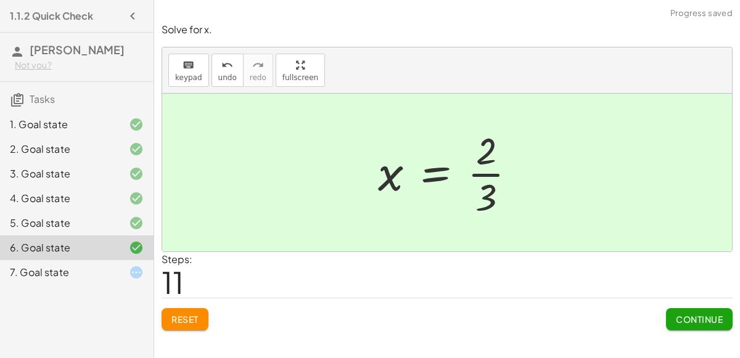
click at [487, 171] on div at bounding box center [452, 172] width 160 height 95
click at [701, 324] on button "Continue" at bounding box center [699, 319] width 67 height 22
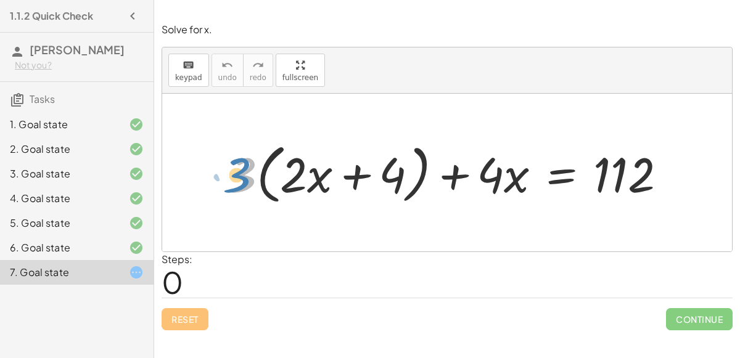
click at [244, 176] on div at bounding box center [452, 173] width 461 height 71
drag, startPoint x: 244, startPoint y: 176, endPoint x: 323, endPoint y: 178, distance: 79.6
click at [323, 178] on div at bounding box center [452, 173] width 461 height 71
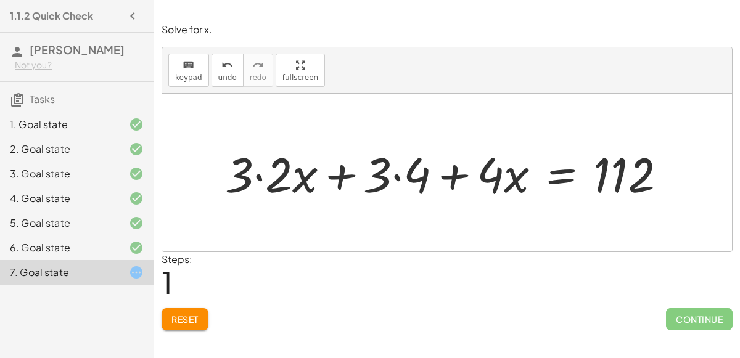
click at [398, 179] on div at bounding box center [450, 173] width 463 height 64
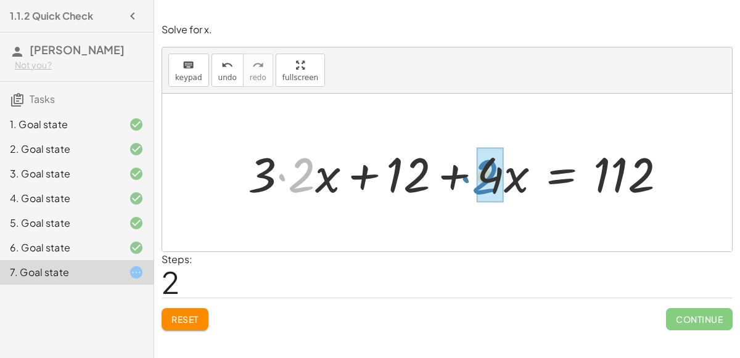
drag, startPoint x: 298, startPoint y: 181, endPoint x: 482, endPoint y: 183, distance: 183.2
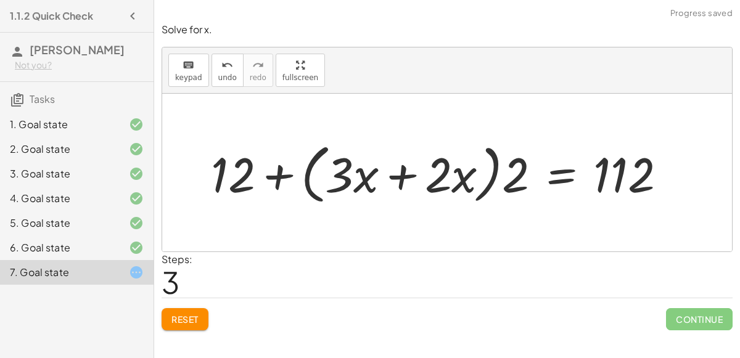
click at [393, 176] on div at bounding box center [443, 173] width 477 height 71
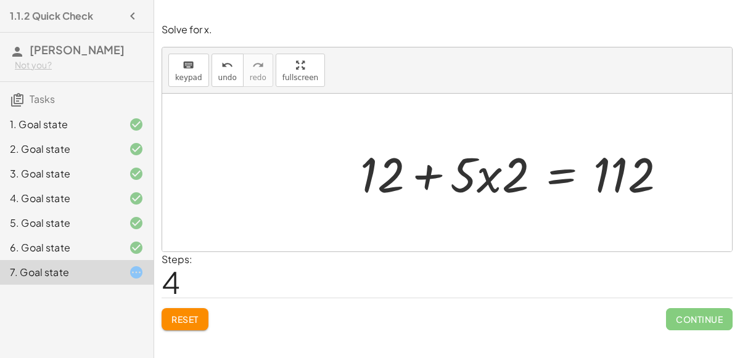
click at [417, 176] on div at bounding box center [518, 173] width 328 height 64
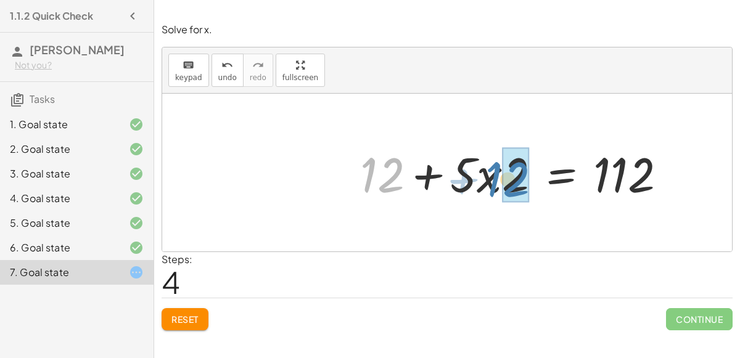
drag, startPoint x: 389, startPoint y: 176, endPoint x: 519, endPoint y: 180, distance: 129.6
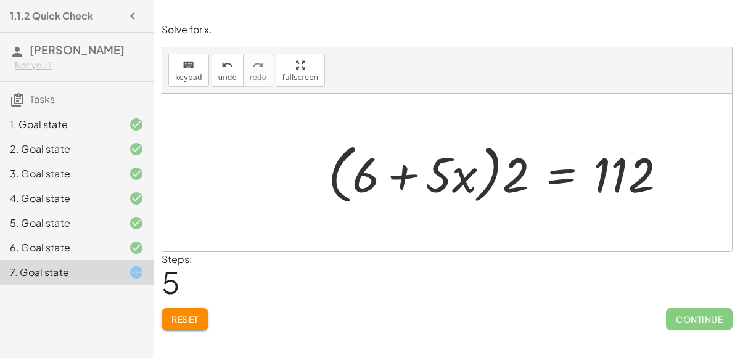
click at [173, 312] on button "Reset" at bounding box center [185, 319] width 47 height 22
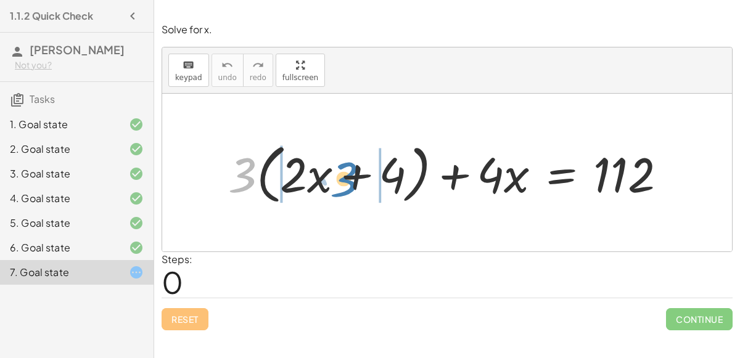
drag, startPoint x: 245, startPoint y: 183, endPoint x: 345, endPoint y: 186, distance: 100.6
click at [345, 186] on div at bounding box center [452, 173] width 461 height 71
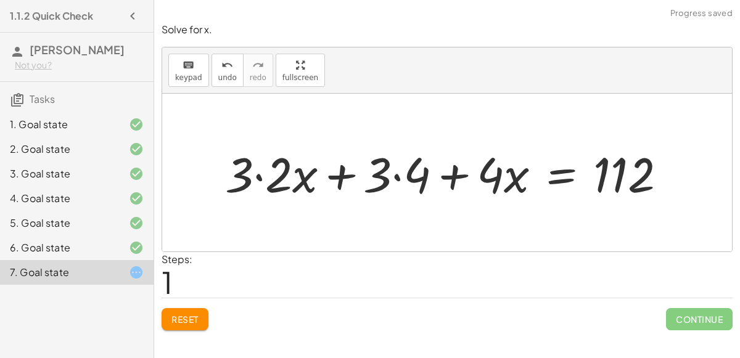
click at [390, 179] on div at bounding box center [450, 173] width 463 height 64
click at [394, 174] on div at bounding box center [450, 173] width 463 height 64
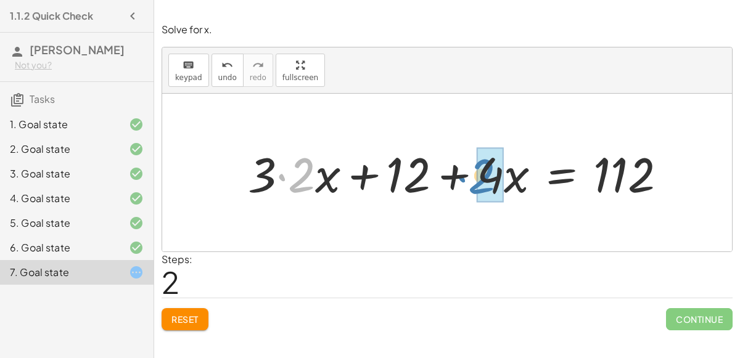
drag, startPoint x: 298, startPoint y: 179, endPoint x: 481, endPoint y: 180, distance: 183.2
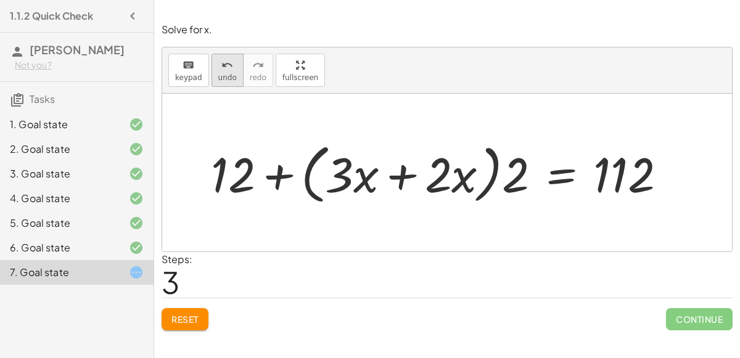
click at [226, 81] on button "undo undo" at bounding box center [228, 70] width 32 height 33
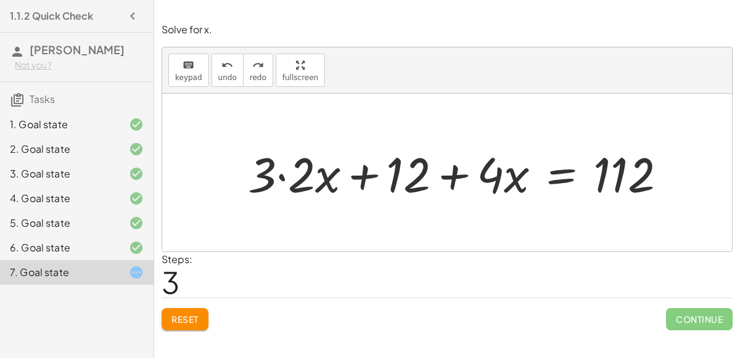
click at [280, 175] on div at bounding box center [462, 173] width 440 height 64
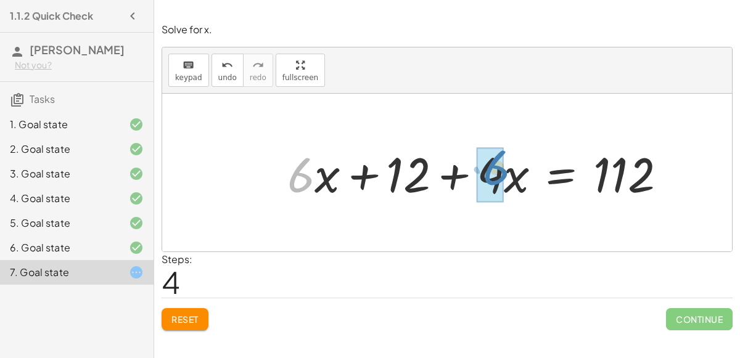
drag, startPoint x: 303, startPoint y: 180, endPoint x: 498, endPoint y: 173, distance: 195.6
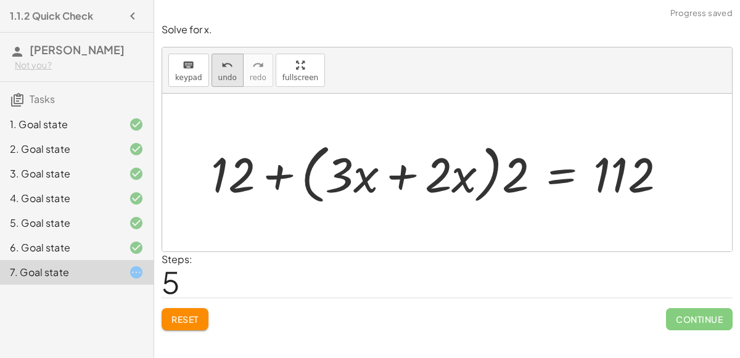
click at [228, 75] on span "undo" at bounding box center [227, 77] width 19 height 9
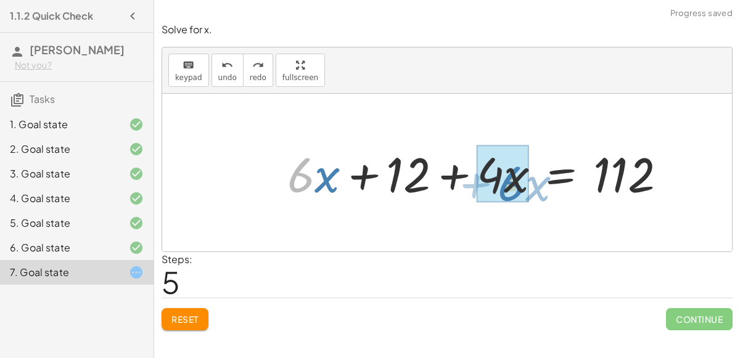
drag, startPoint x: 297, startPoint y: 171, endPoint x: 507, endPoint y: 180, distance: 210.5
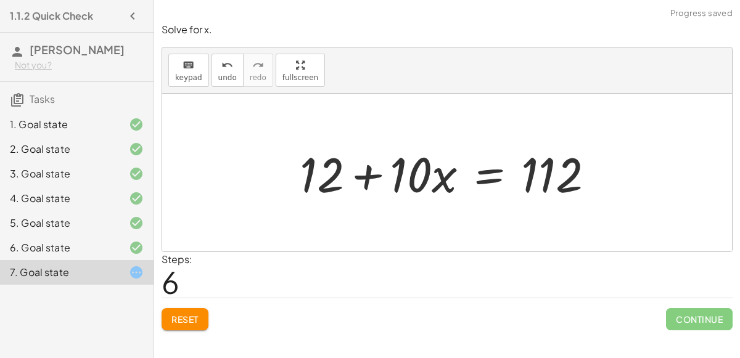
click at [487, 176] on div at bounding box center [452, 173] width 316 height 64
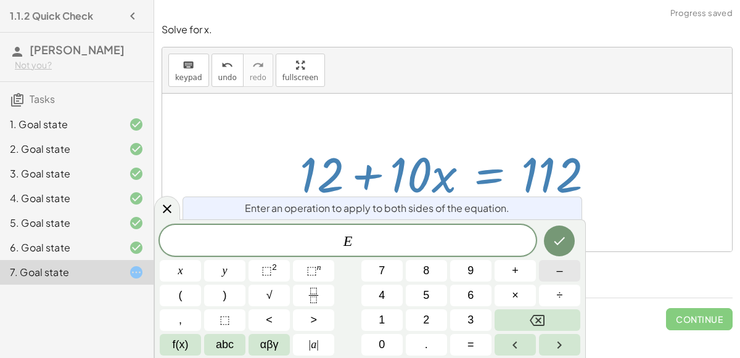
click at [556, 264] on button "–" at bounding box center [559, 271] width 41 height 22
click at [392, 317] on button "1" at bounding box center [381, 321] width 41 height 22
click at [424, 321] on span "2" at bounding box center [426, 320] width 6 height 17
click at [564, 233] on button "Done" at bounding box center [559, 241] width 31 height 31
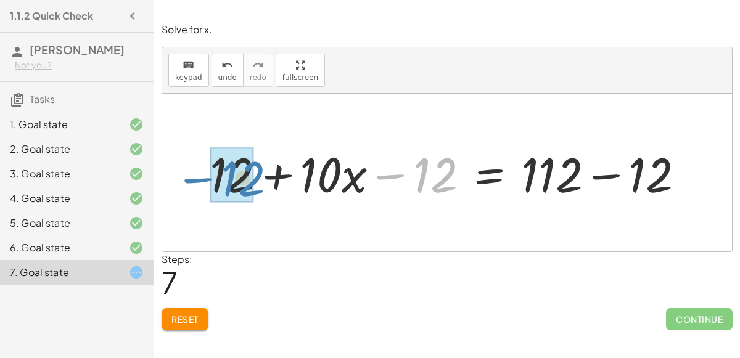
drag, startPoint x: 440, startPoint y: 185, endPoint x: 249, endPoint y: 189, distance: 190.6
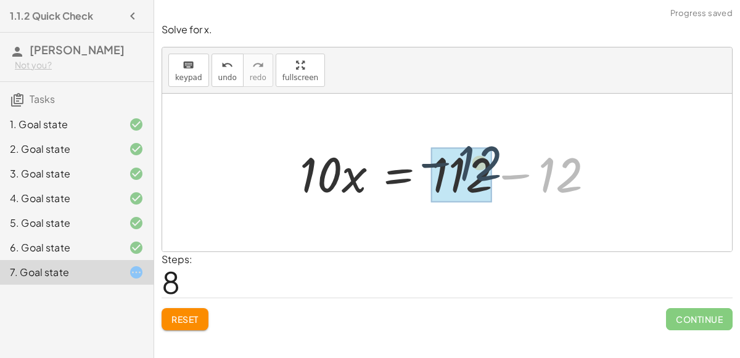
drag, startPoint x: 553, startPoint y: 184, endPoint x: 462, endPoint y: 174, distance: 91.2
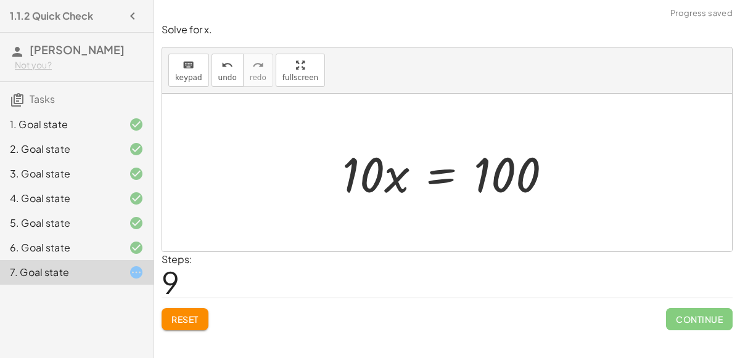
click at [445, 181] on div at bounding box center [451, 173] width 231 height 64
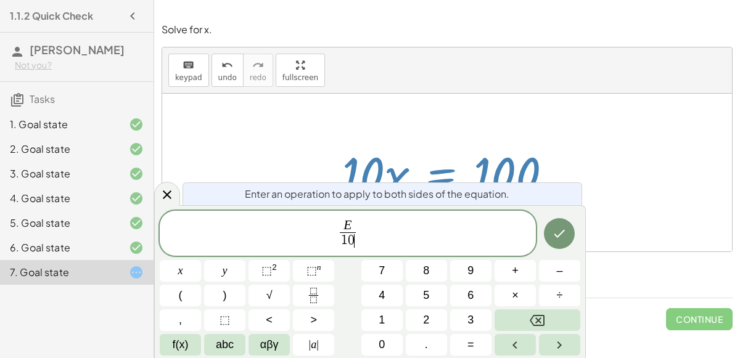
click at [559, 234] on icon "Done" at bounding box center [559, 233] width 15 height 15
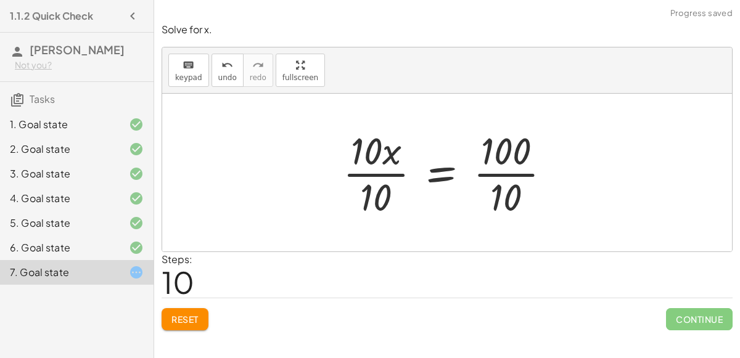
click at [398, 173] on div at bounding box center [452, 172] width 230 height 95
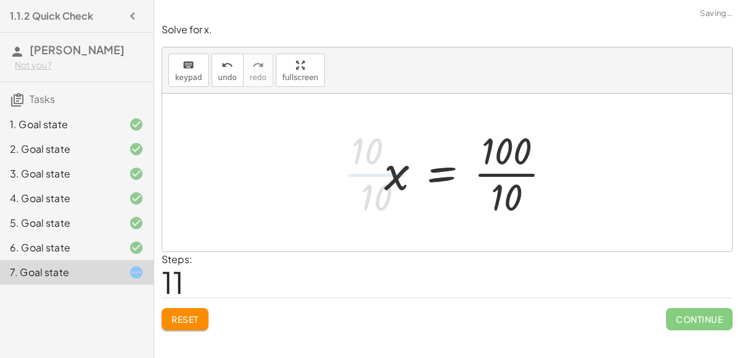
click at [487, 175] on div at bounding box center [472, 172] width 189 height 95
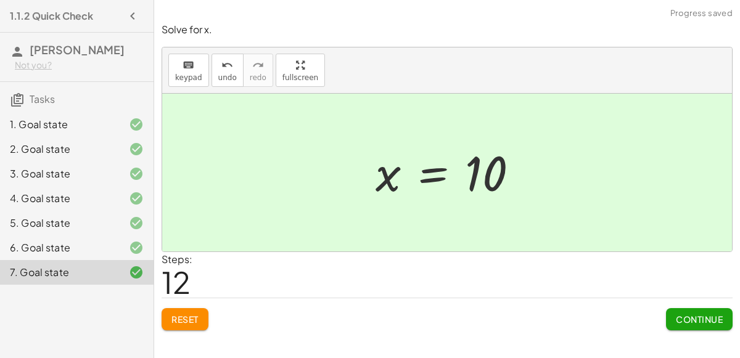
click at [682, 311] on button "Continue" at bounding box center [699, 319] width 67 height 22
